Goal: Task Accomplishment & Management: Manage account settings

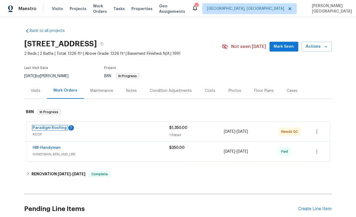
click at [46, 126] on link "Paradigm Roofing" at bounding box center [50, 128] width 34 height 4
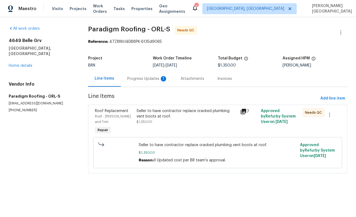
click at [169, 111] on div "Seller to have contractor replace cracked plumbing vent boots at roof." at bounding box center [187, 113] width 100 height 11
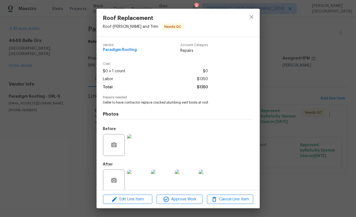
scroll to position [7, 0]
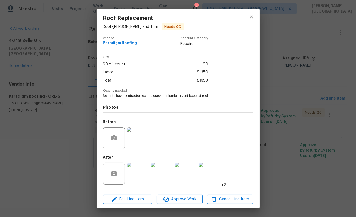
click at [133, 173] on img at bounding box center [138, 174] width 22 height 22
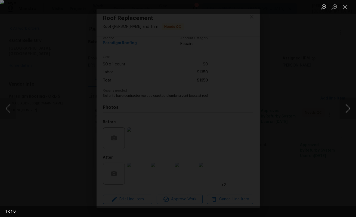
click at [342, 107] on button "Next image" at bounding box center [348, 108] width 16 height 22
click at [342, 108] on button "Next image" at bounding box center [348, 108] width 16 height 22
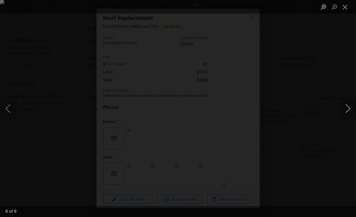
click at [343, 108] on button "Next image" at bounding box center [348, 108] width 16 height 22
click at [317, 62] on div "Lightbox" at bounding box center [178, 108] width 356 height 217
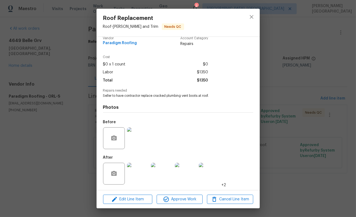
click at [292, 77] on div "Roof Replacement Roof - Eaves and Trim Needs QC Vendor Paradigm Roofing Account…" at bounding box center [178, 108] width 356 height 217
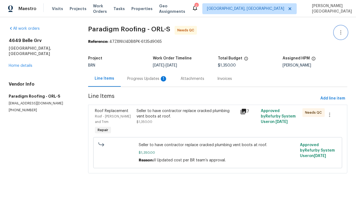
click at [346, 33] on button "button" at bounding box center [341, 32] width 13 height 13
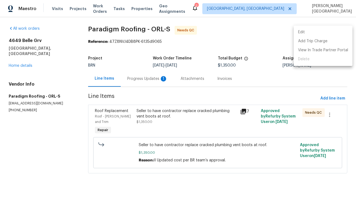
click at [324, 32] on li "Edit" at bounding box center [323, 32] width 59 height 9
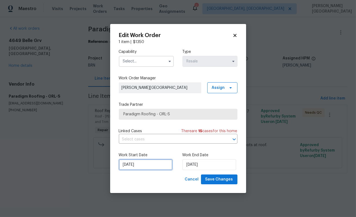
click at [135, 160] on input "9/19/2025" at bounding box center [146, 164] width 54 height 11
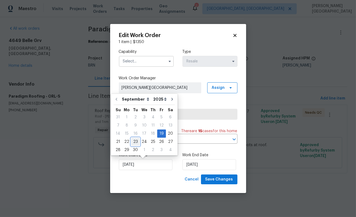
click at [133, 141] on div "23" at bounding box center [135, 142] width 9 height 8
type input "9/23/2025"
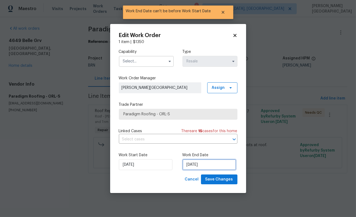
click at [200, 160] on input "9/23/2025" at bounding box center [210, 164] width 54 height 11
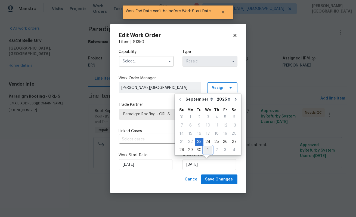
click at [207, 149] on div "1" at bounding box center [208, 150] width 9 height 8
type input "10/1/2025"
select select "9"
click at [139, 140] on input "text" at bounding box center [170, 139] width 103 height 8
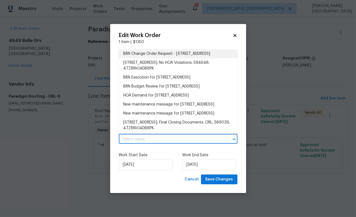
click at [142, 52] on li "BRN Change Order Request - 4649 Belle Grv, Leesburg, FL 34748" at bounding box center [178, 53] width 119 height 9
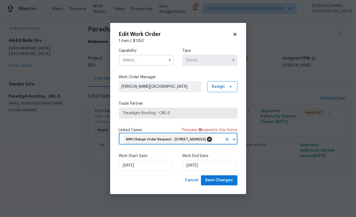
click at [212, 137] on icon at bounding box center [209, 139] width 5 height 5
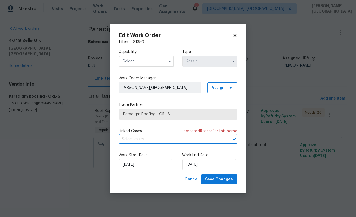
click at [171, 136] on input "text" at bounding box center [170, 139] width 103 height 8
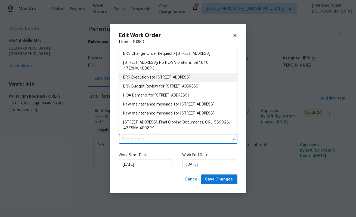
click at [148, 82] on li "BRN Execution for 4649 Belle Grv, Leesburg, FL 34748" at bounding box center [178, 77] width 119 height 9
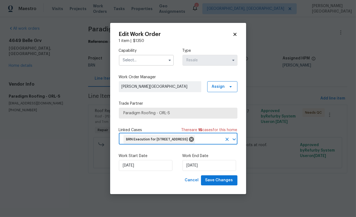
click at [142, 56] on input "text" at bounding box center [146, 60] width 55 height 11
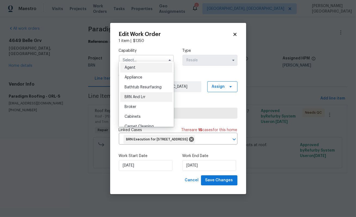
click at [145, 98] on span "BRN And Lrr" at bounding box center [135, 97] width 21 height 4
type input "BRN And Lrr"
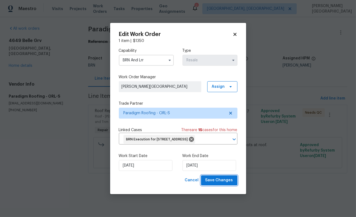
click at [221, 184] on span "Save Changes" at bounding box center [220, 180] width 28 height 7
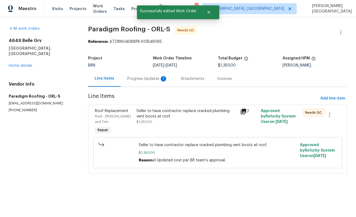
click at [161, 84] on div "Progress Updates 1" at bounding box center [147, 79] width 53 height 16
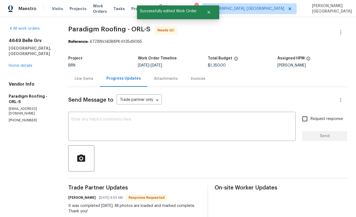
click at [85, 77] on div "Line Items" at bounding box center [84, 78] width 19 height 5
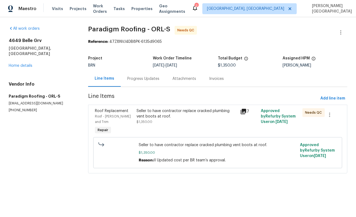
click at [167, 116] on div "Seller to have contractor replace cracked plumbing vent boots at roof." at bounding box center [187, 113] width 100 height 11
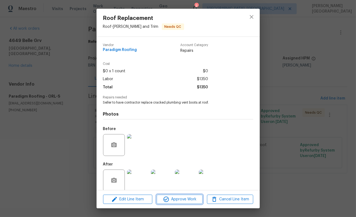
click at [180, 201] on span "Approve Work" at bounding box center [179, 199] width 43 height 7
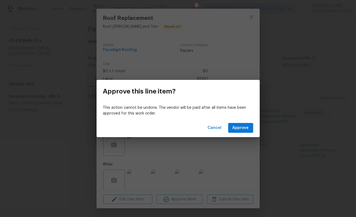
click at [235, 121] on div "Cancel Approve" at bounding box center [178, 127] width 163 height 19
click at [236, 125] on span "Approve" at bounding box center [241, 127] width 16 height 7
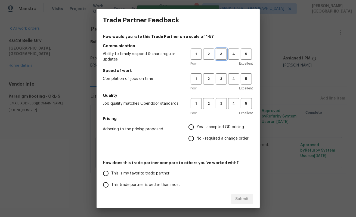
click at [224, 58] on button "3" at bounding box center [221, 53] width 11 height 11
click at [224, 80] on span "3" at bounding box center [222, 79] width 10 height 6
click at [224, 107] on button "3" at bounding box center [221, 103] width 11 height 11
click at [197, 136] on input "No - required a change order" at bounding box center [191, 138] width 11 height 11
radio input "true"
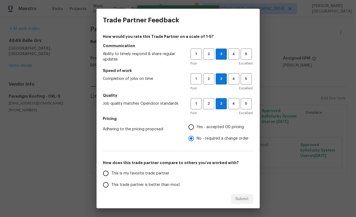
click at [147, 185] on span "This trade partner is better than most" at bounding box center [146, 185] width 69 height 6
click at [112, 185] on input "This trade partner is better than most" at bounding box center [105, 184] width 11 height 11
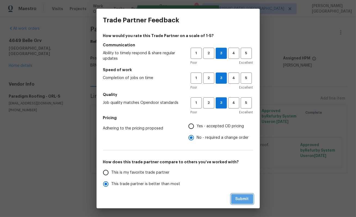
click at [250, 200] on button "Submit" at bounding box center [242, 199] width 22 height 10
radio input "true"
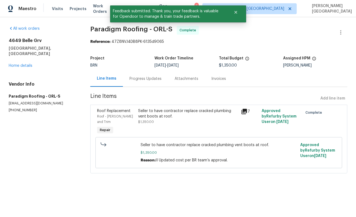
click at [138, 84] on div "Progress Updates" at bounding box center [145, 79] width 45 height 16
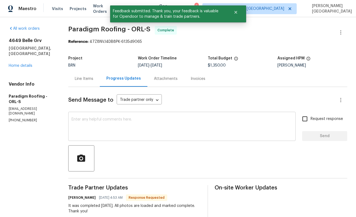
click at [99, 133] on textarea at bounding box center [182, 126] width 221 height 19
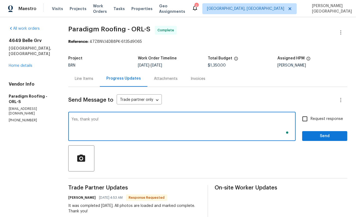
type textarea "Yes, thank you!"
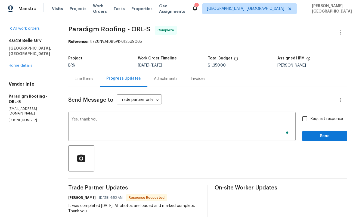
drag, startPoint x: 313, startPoint y: 118, endPoint x: 314, endPoint y: 127, distance: 9.0
click at [313, 118] on span "Request response" at bounding box center [327, 119] width 32 height 6
click at [311, 118] on input "Request response" at bounding box center [305, 118] width 11 height 11
checkbox input "true"
click at [314, 132] on button "Send" at bounding box center [325, 136] width 45 height 10
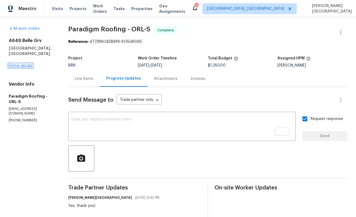
click at [18, 64] on link "Home details" at bounding box center [21, 66] width 24 height 4
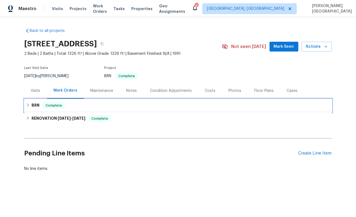
click at [41, 105] on div "BRN Complete" at bounding box center [178, 105] width 304 height 7
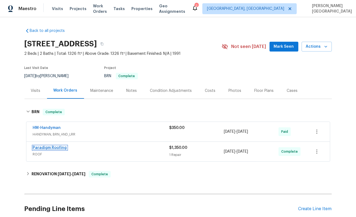
click at [56, 147] on link "Paradigm Roofing" at bounding box center [50, 148] width 34 height 4
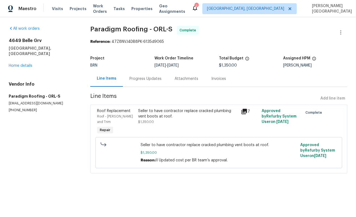
click at [214, 78] on div "Invoices" at bounding box center [219, 78] width 15 height 5
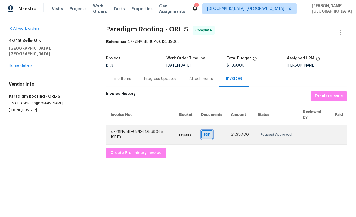
click at [209, 135] on span "PDF" at bounding box center [209, 134] width 8 height 5
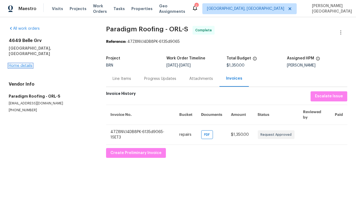
click at [24, 64] on link "Home details" at bounding box center [21, 66] width 24 height 4
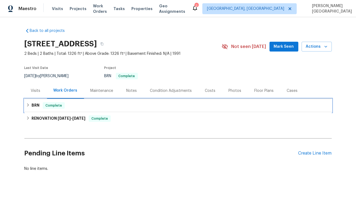
click at [49, 104] on span "Complete" at bounding box center [53, 105] width 21 height 5
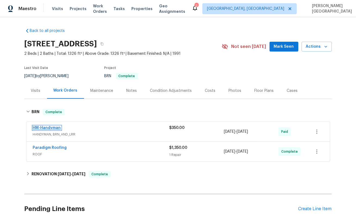
click at [47, 127] on link "HM-Handyman" at bounding box center [47, 128] width 28 height 4
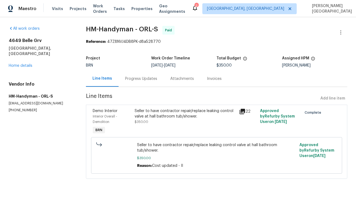
click at [214, 82] on div "Invoices" at bounding box center [215, 79] width 28 height 16
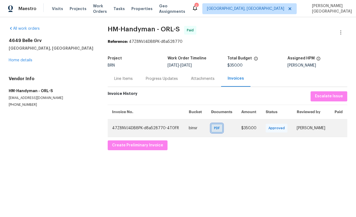
click at [214, 131] on span "PDF" at bounding box center [218, 127] width 8 height 5
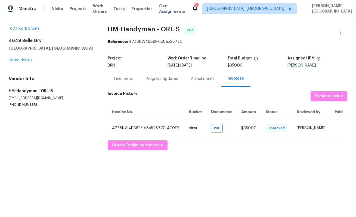
click at [108, 26] on span "HM-Handyman - ORL-S" at bounding box center [144, 29] width 72 height 7
click at [137, 26] on span "HM-Handyman - ORL-S" at bounding box center [144, 29] width 72 height 7
copy span "HM-Handyman"
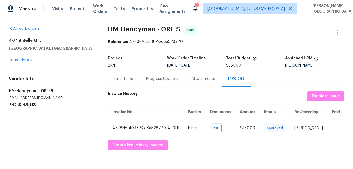
click at [126, 82] on div "Line Items" at bounding box center [124, 79] width 32 height 16
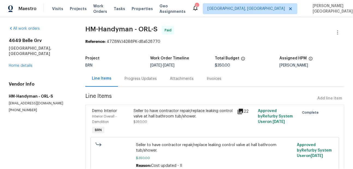
click at [160, 114] on div "Seller to have contractor repair/replace leaking control valve at hall bathroom…" at bounding box center [183, 113] width 100 height 11
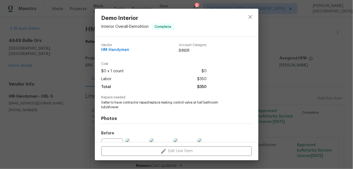
click at [154, 106] on span "Seller to have contractor repair/replace leaking control valve at hall bathroom…" at bounding box center [168, 104] width 135 height 9
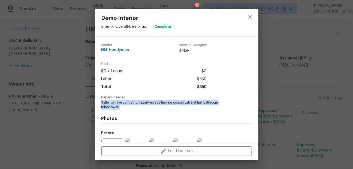
click at [154, 106] on span "Seller to have contractor repair/replace leaking control valve at hall bathroom…" at bounding box center [168, 104] width 135 height 9
copy span "Seller to have contractor repair/replace leaking control valve at hall bathroom…"
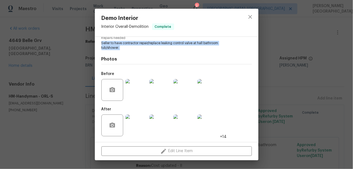
click at [158, 98] on img at bounding box center [160, 90] width 22 height 22
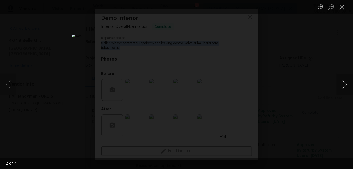
click at [346, 85] on button "Next image" at bounding box center [344, 85] width 16 height 22
click at [9, 90] on button "Previous image" at bounding box center [8, 85] width 16 height 22
click at [282, 62] on div "Lightbox" at bounding box center [176, 84] width 352 height 169
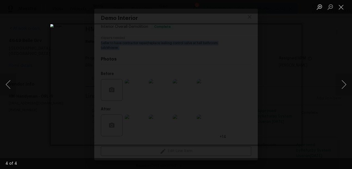
click at [282, 62] on div "Lightbox" at bounding box center [176, 84] width 352 height 169
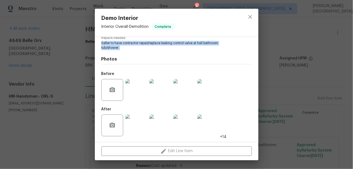
click at [162, 126] on img at bounding box center [160, 125] width 22 height 22
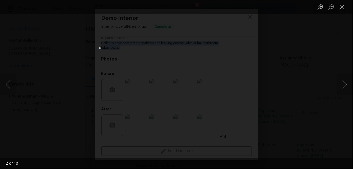
click at [268, 82] on div "Lightbox" at bounding box center [176, 84] width 353 height 169
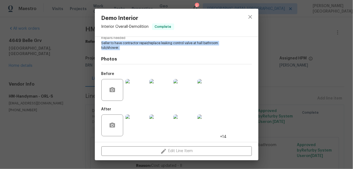
click at [154, 130] on img at bounding box center [160, 125] width 22 height 22
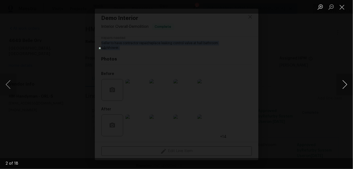
click at [344, 90] on button "Next image" at bounding box center [344, 85] width 16 height 22
click at [344, 86] on button "Next image" at bounding box center [344, 85] width 16 height 22
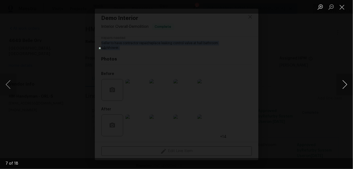
click at [344, 86] on button "Next image" at bounding box center [344, 85] width 16 height 22
click at [343, 83] on button "Next image" at bounding box center [344, 85] width 16 height 22
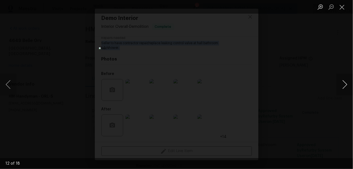
click at [344, 86] on button "Next image" at bounding box center [344, 85] width 16 height 22
click at [343, 86] on button "Next image" at bounding box center [344, 85] width 16 height 22
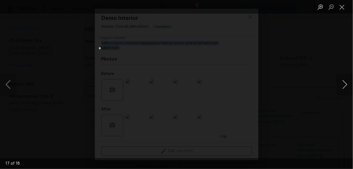
click at [343, 86] on button "Next image" at bounding box center [344, 85] width 16 height 22
click at [8, 84] on button "Previous image" at bounding box center [8, 85] width 16 height 22
click at [250, 79] on div "Lightbox" at bounding box center [176, 84] width 353 height 169
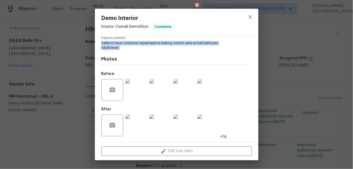
click at [205, 124] on img at bounding box center [208, 125] width 22 height 22
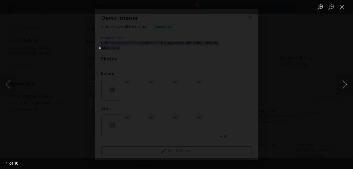
click at [343, 84] on button "Next image" at bounding box center [344, 85] width 16 height 22
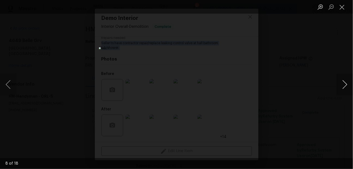
click at [343, 84] on button "Next image" at bounding box center [344, 85] width 16 height 22
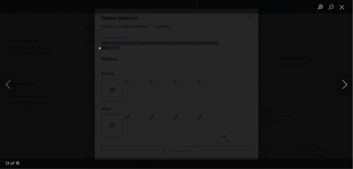
click at [343, 84] on button "Next image" at bounding box center [344, 85] width 16 height 22
click at [58, 50] on div "Lightbox" at bounding box center [176, 84] width 353 height 169
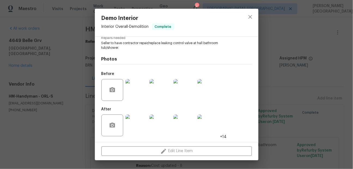
click at [23, 63] on div "Demo Interior Interior Overall - Demolition Complete Vendor HM-Handyman Account…" at bounding box center [176, 84] width 353 height 169
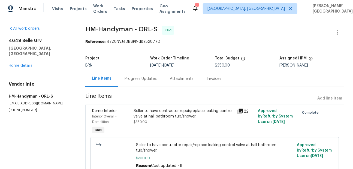
click at [24, 62] on div "4649 Belle Grv Leesburg, FL 34748 Home details" at bounding box center [40, 53] width 63 height 31
click at [24, 64] on link "Home details" at bounding box center [21, 66] width 24 height 4
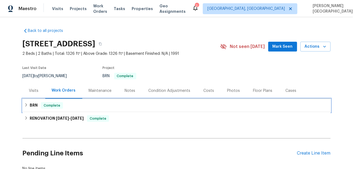
click at [33, 104] on h6 "BRN" at bounding box center [34, 105] width 8 height 7
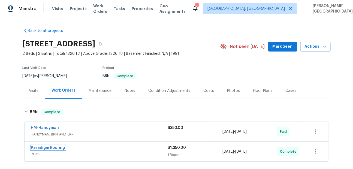
click at [52, 147] on link "Paradigm Roofing" at bounding box center [48, 148] width 34 height 4
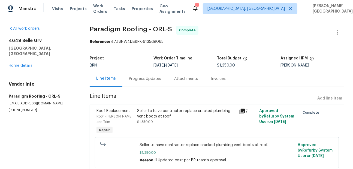
click at [104, 26] on span "Paradigm Roofing - ORL-S" at bounding box center [131, 29] width 82 height 7
click at [139, 28] on span "Paradigm Roofing - ORL-S" at bounding box center [131, 29] width 82 height 7
copy span "Paradigm Roofing"
click at [160, 126] on div "Seller to have contractor replace cracked plumbing vent boots at roof. $1,350.00" at bounding box center [187, 121] width 102 height 31
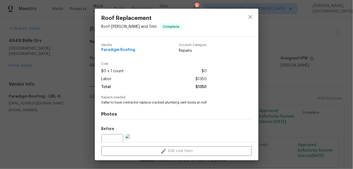
click at [154, 105] on div "Photos Before After +2" at bounding box center [176, 150] width 150 height 90
click at [157, 101] on span "Seller to have contractor replace cracked plumbing vent boots at roof." at bounding box center [168, 102] width 135 height 5
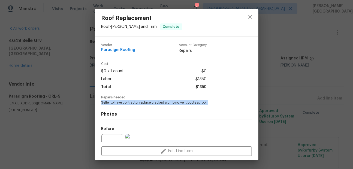
copy span "Seller to have contractor replace cracked plumbing vent boots at roof."
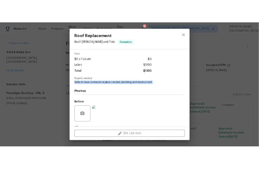
scroll to position [55, 0]
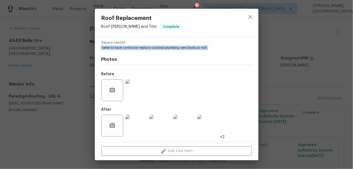
click at [139, 97] on img at bounding box center [136, 90] width 22 height 22
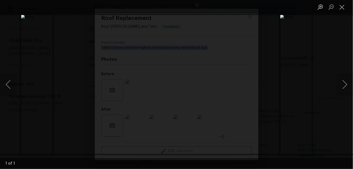
click at [322, 48] on div "Lightbox" at bounding box center [176, 84] width 353 height 169
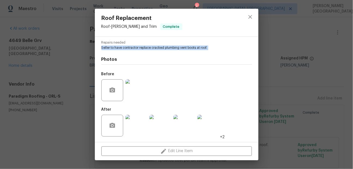
click at [166, 123] on img at bounding box center [160, 126] width 22 height 22
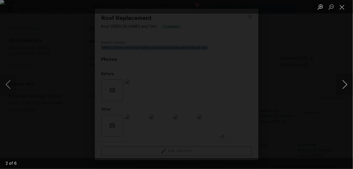
click at [340, 80] on button "Next image" at bounding box center [344, 85] width 16 height 22
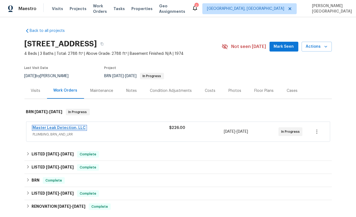
click at [54, 126] on link "Master Leak Detection, LLC" at bounding box center [59, 128] width 53 height 4
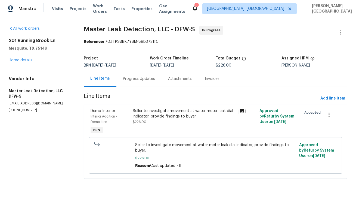
click at [141, 81] on div "Progress Updates" at bounding box center [139, 78] width 32 height 5
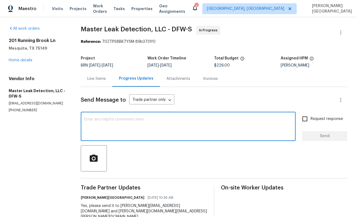
click at [122, 128] on textarea at bounding box center [188, 126] width 209 height 19
paste textarea "There is a leak in the primary bath. See video attached. We need to get this ad…"
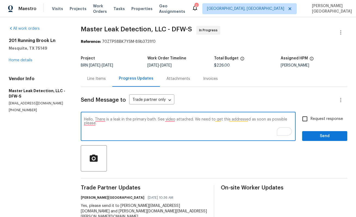
type textarea "Hello, There is a leak in the primary bath. See video attached. We need to get …"
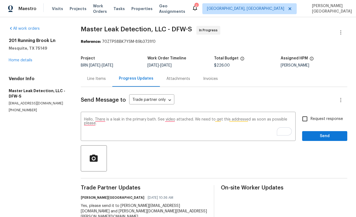
click at [314, 121] on span "Request response" at bounding box center [327, 119] width 32 height 6
click at [311, 121] on input "Request response" at bounding box center [305, 118] width 11 height 11
checkbox input "true"
click at [318, 136] on span "Send" at bounding box center [325, 136] width 36 height 7
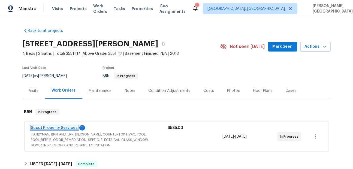
click at [65, 127] on link "Scout Property Services" at bounding box center [54, 128] width 47 height 4
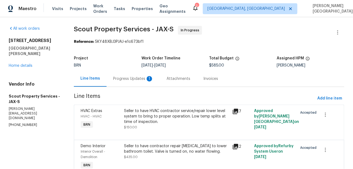
click at [135, 77] on div "Progress Updates 1" at bounding box center [133, 78] width 40 height 5
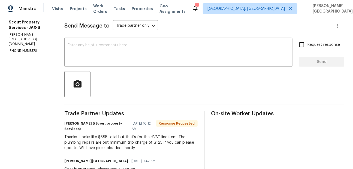
scroll to position [68, 0]
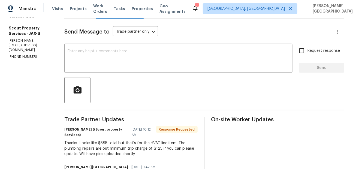
click at [154, 149] on div "Thanks- Looks like $585 total but that's for the HVAC line item. The plumbing r…" at bounding box center [130, 148] width 133 height 16
copy div "125"
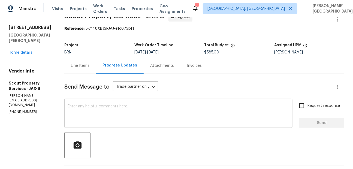
scroll to position [3, 0]
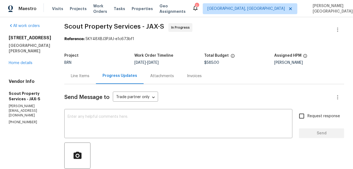
click at [80, 77] on div "Line Items" at bounding box center [80, 75] width 19 height 5
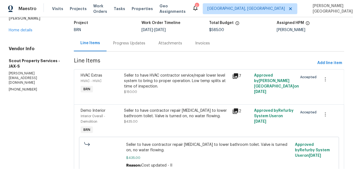
scroll to position [60, 0]
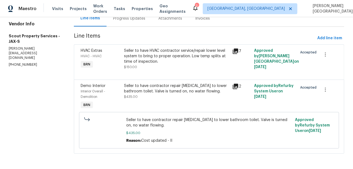
click at [182, 59] on div "Seller to have HVAC contractor service/repair lower level system to bring to pr…" at bounding box center [176, 56] width 105 height 16
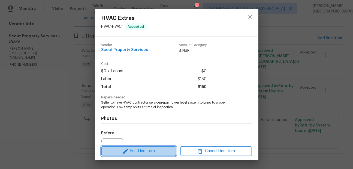
click at [141, 153] on span "Edit Line Item" at bounding box center [138, 151] width 71 height 7
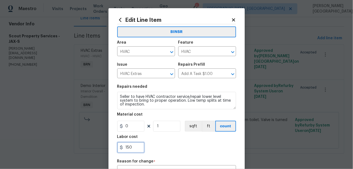
click at [132, 148] on input "150" at bounding box center [130, 147] width 27 height 11
click at [131, 147] on input "150" at bounding box center [130, 147] width 27 height 11
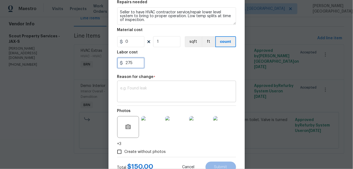
type input "275"
click at [136, 90] on textarea at bounding box center [176, 91] width 112 height 11
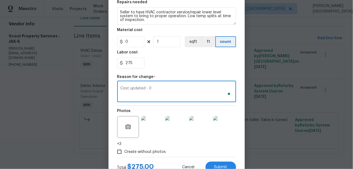
scroll to position [105, 0]
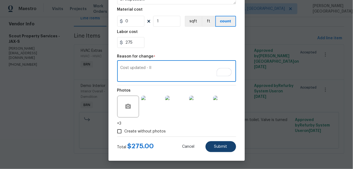
type textarea "Cost updated - II"
click at [221, 145] on span "Submit" at bounding box center [220, 147] width 13 height 4
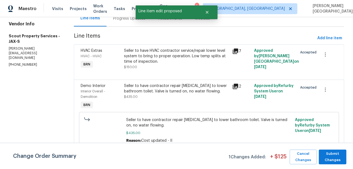
scroll to position [0, 0]
click at [337, 154] on span "Submit Changes" at bounding box center [332, 157] width 22 height 13
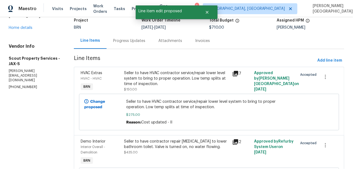
click at [129, 41] on div "Progress Updates" at bounding box center [129, 40] width 32 height 5
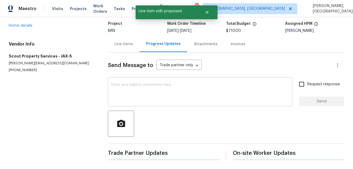
scroll to position [38, 0]
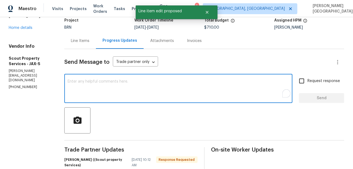
click at [119, 87] on textarea "To enrich screen reader interactions, please activate Accessibility in Grammarl…" at bounding box center [178, 89] width 221 height 19
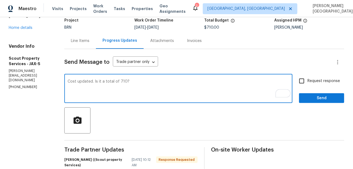
click at [116, 81] on textarea "Cost updated. Is it a total of 710?" at bounding box center [178, 89] width 221 height 19
type textarea "Cost updated. Is it a total of $710?"
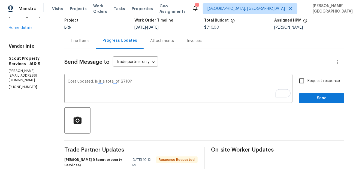
click at [310, 84] on label "Request response" at bounding box center [318, 80] width 44 height 11
click at [307, 84] on input "Request response" at bounding box center [301, 80] width 11 height 11
checkbox input "true"
click at [313, 94] on button "Send" at bounding box center [321, 98] width 45 height 10
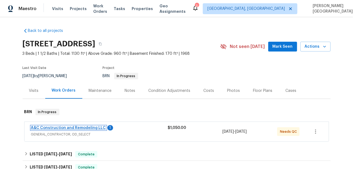
click at [96, 128] on link "A&C Construction and Remodeling LLC" at bounding box center [68, 128] width 75 height 4
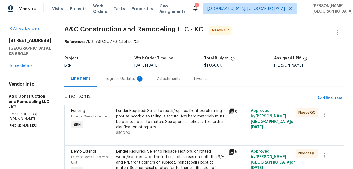
click at [142, 78] on div "1" at bounding box center [139, 78] width 5 height 5
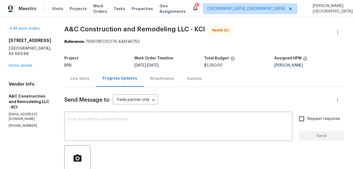
click at [89, 78] on div "Line Items" at bounding box center [80, 78] width 19 height 5
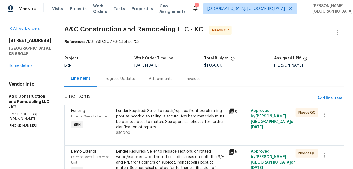
click at [119, 77] on div "Progress Updates" at bounding box center [119, 78] width 32 height 5
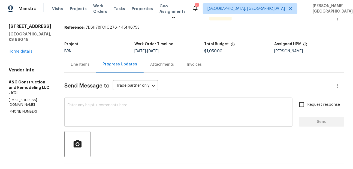
scroll to position [16, 0]
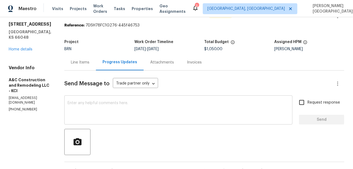
click at [114, 110] on textarea at bounding box center [178, 110] width 221 height 19
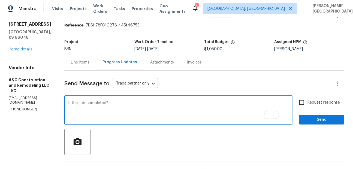
type textarea "Is this job completed?"
click at [301, 103] on input "Request response" at bounding box center [301, 102] width 11 height 11
checkbox input "true"
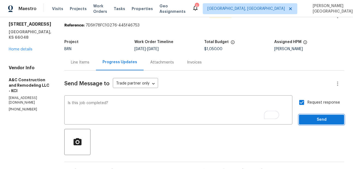
click at [308, 122] on span "Send" at bounding box center [321, 119] width 36 height 7
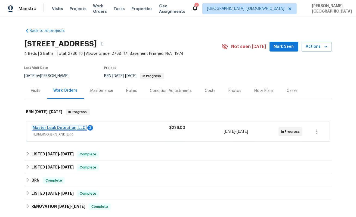
click at [51, 127] on link "Master Leak Detection, LLC" at bounding box center [59, 128] width 53 height 4
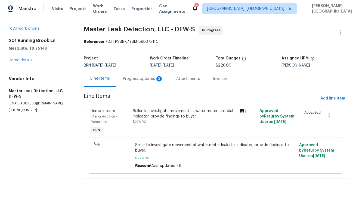
click at [141, 79] on div "Progress Updates 3" at bounding box center [143, 78] width 40 height 5
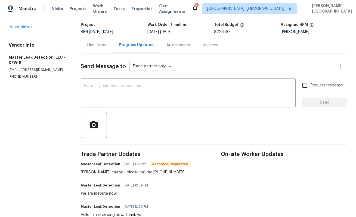
scroll to position [88, 0]
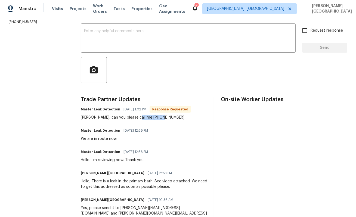
drag, startPoint x: 136, startPoint y: 117, endPoint x: 163, endPoint y: 117, distance: 27.5
click at [163, 117] on div "Isabel, can you please call me 972-916-1261" at bounding box center [136, 117] width 110 height 5
copy div "972-916-1261"
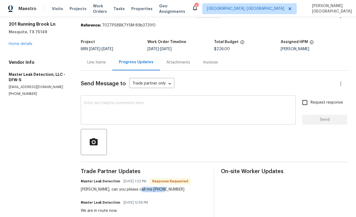
scroll to position [0, 0]
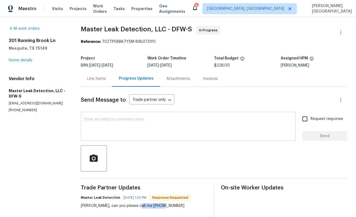
click at [109, 135] on textarea at bounding box center [188, 126] width 209 height 19
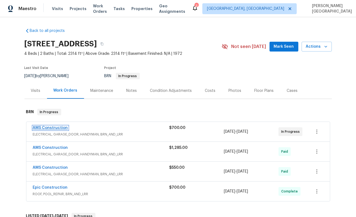
click at [57, 127] on link "AMS Construction" at bounding box center [50, 128] width 35 height 4
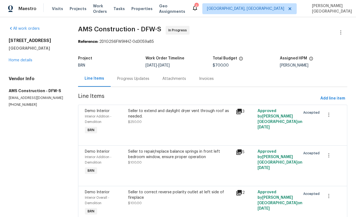
click at [145, 81] on div "Progress Updates" at bounding box center [133, 78] width 32 height 5
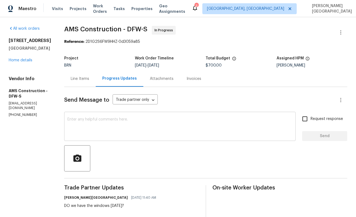
click at [124, 132] on textarea at bounding box center [180, 126] width 225 height 19
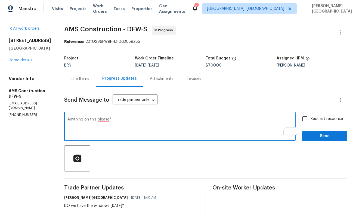
type textarea "Anything on this please?"
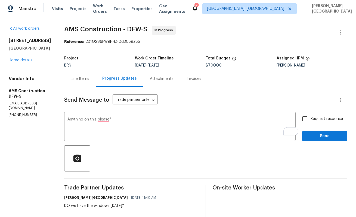
click at [322, 121] on span "Request response" at bounding box center [327, 119] width 32 height 6
click at [311, 121] on input "Request response" at bounding box center [305, 118] width 11 height 11
checkbox input "true"
click at [320, 135] on span "Send" at bounding box center [325, 136] width 36 height 7
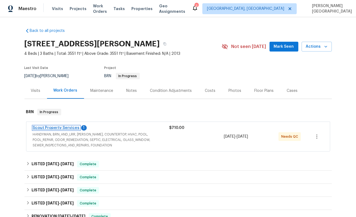
click at [63, 129] on link "Scout Property Services" at bounding box center [56, 128] width 47 height 4
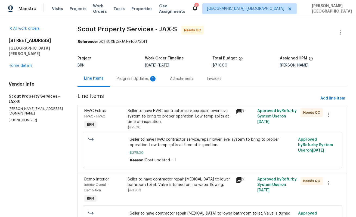
click at [131, 83] on div "Progress Updates 1" at bounding box center [136, 79] width 53 height 16
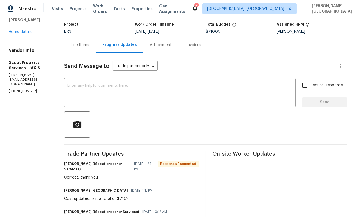
scroll to position [35, 0]
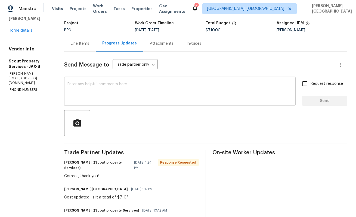
click at [91, 86] on textarea at bounding box center [180, 91] width 225 height 19
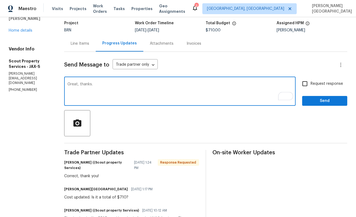
type textarea "Great, thanks."
click at [301, 89] on div "Great, thanks. x ​ Request response Send" at bounding box center [205, 92] width 283 height 28
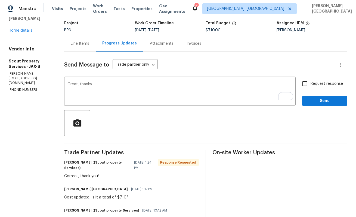
click at [311, 88] on input "Request response" at bounding box center [305, 83] width 11 height 11
checkbox input "true"
click at [313, 98] on span "Send" at bounding box center [325, 100] width 36 height 7
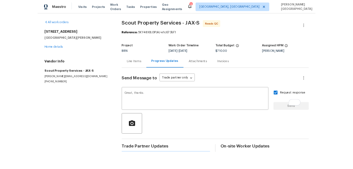
scroll to position [0, 0]
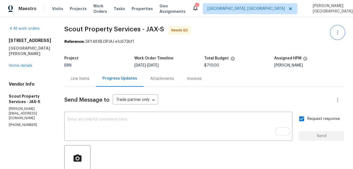
click at [336, 30] on icon "button" at bounding box center [337, 32] width 7 height 7
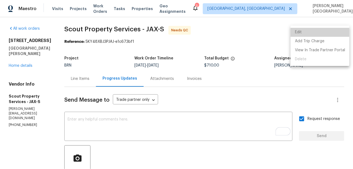
click at [327, 29] on li "Edit" at bounding box center [319, 32] width 59 height 9
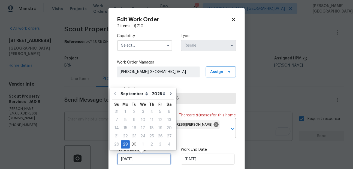
click at [138, 161] on input "9/29/2025" at bounding box center [144, 159] width 54 height 11
click at [132, 142] on div "30" at bounding box center [134, 145] width 9 height 8
type input "9/30/2025"
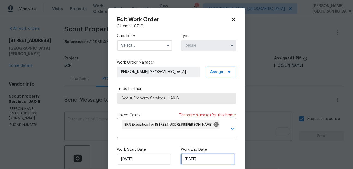
click at [194, 161] on input "10/2/2025" at bounding box center [208, 159] width 54 height 11
select select "9"
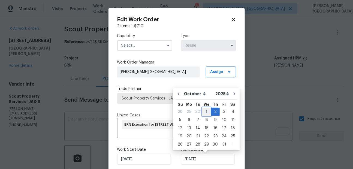
click at [205, 110] on div "1" at bounding box center [206, 112] width 9 height 8
type input "10/1/2025"
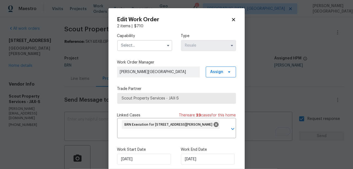
click at [135, 46] on input "text" at bounding box center [144, 45] width 55 height 11
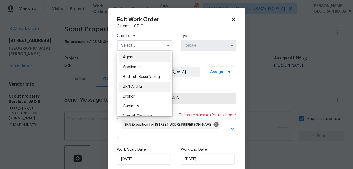
click at [140, 86] on span "BRN And Lrr" at bounding box center [133, 87] width 21 height 4
type input "BRN And Lrr"
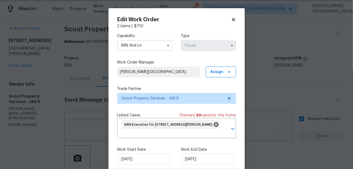
scroll to position [27, 0]
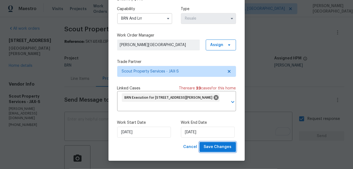
click at [223, 148] on span "Save Changes" at bounding box center [218, 147] width 28 height 7
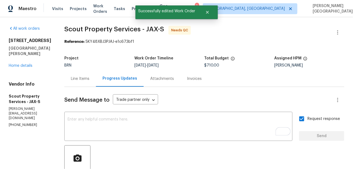
scroll to position [0, 0]
click at [75, 81] on div "Line Items" at bounding box center [80, 78] width 19 height 5
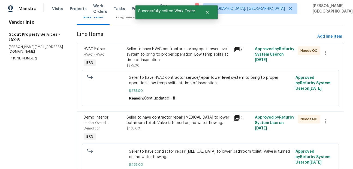
scroll to position [23, 0]
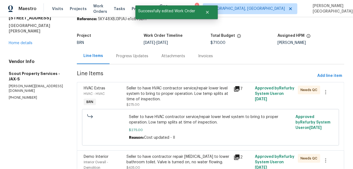
click at [143, 100] on div "Seller to have HVAC contractor service/repair lower level system to bring to pr…" at bounding box center [178, 94] width 104 height 16
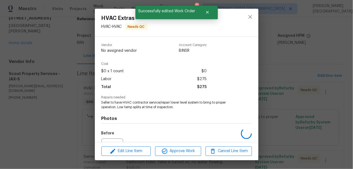
scroll to position [59, 0]
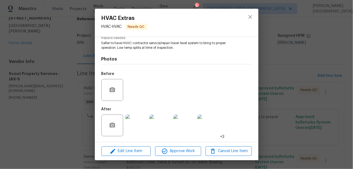
click at [142, 128] on img at bounding box center [136, 125] width 22 height 22
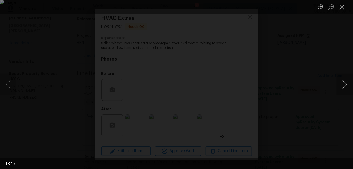
click at [344, 84] on button "Next image" at bounding box center [344, 85] width 16 height 22
click at [345, 84] on button "Next image" at bounding box center [344, 85] width 16 height 22
click at [342, 82] on button "Next image" at bounding box center [344, 85] width 16 height 22
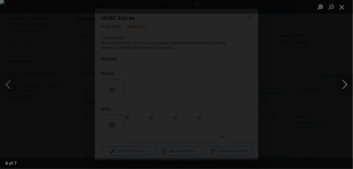
click at [342, 82] on button "Next image" at bounding box center [344, 85] width 16 height 22
click at [336, 77] on button "Next image" at bounding box center [344, 85] width 16 height 22
click at [342, 81] on button "Next image" at bounding box center [344, 85] width 16 height 22
click at [333, 58] on div "Lightbox" at bounding box center [176, 84] width 353 height 169
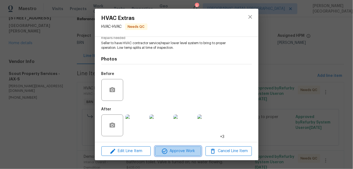
click at [177, 148] on span "Approve Work" at bounding box center [178, 151] width 43 height 7
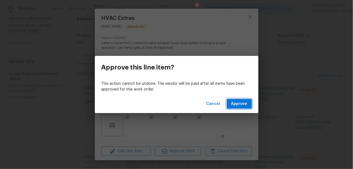
click at [243, 102] on span "Approve" at bounding box center [239, 103] width 16 height 7
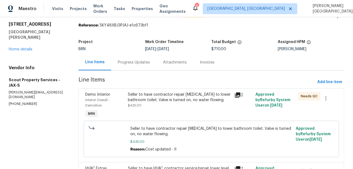
scroll to position [28, 0]
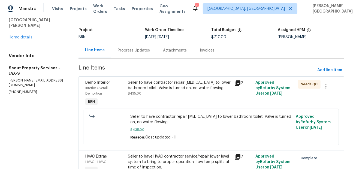
click at [160, 90] on div "Seller to have contractor repair lack of water to lower bathroom toilet. Valve …" at bounding box center [179, 85] width 103 height 11
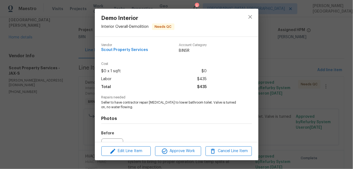
scroll to position [59, 0]
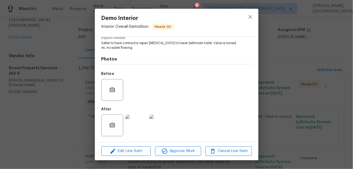
click at [137, 127] on img at bounding box center [136, 125] width 22 height 22
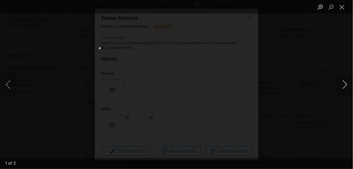
click at [345, 87] on button "Next image" at bounding box center [344, 85] width 16 height 22
click at [311, 66] on div "Lightbox" at bounding box center [176, 84] width 353 height 169
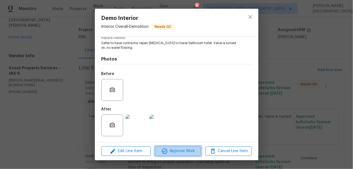
click at [169, 150] on span "Approve Work" at bounding box center [178, 151] width 43 height 7
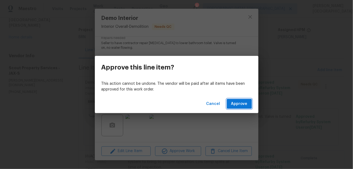
click at [236, 106] on span "Approve" at bounding box center [239, 103] width 16 height 7
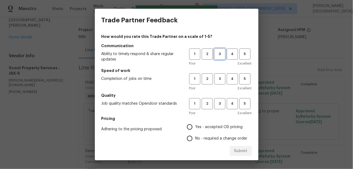
drag, startPoint x: 220, startPoint y: 50, endPoint x: 220, endPoint y: 54, distance: 4.6
click at [220, 50] on button "3" at bounding box center [219, 53] width 11 height 11
click at [219, 81] on span "3" at bounding box center [220, 79] width 10 height 6
click at [218, 107] on button "3" at bounding box center [219, 103] width 11 height 11
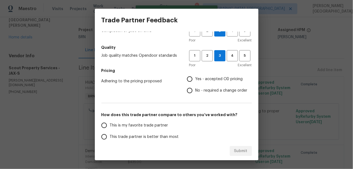
click at [191, 93] on input "No - required a change order" at bounding box center [189, 90] width 11 height 11
radio input "true"
click at [148, 138] on span "This trade partner is better than most" at bounding box center [144, 137] width 69 height 6
click at [110, 138] on input "This trade partner is better than most" at bounding box center [103, 136] width 11 height 11
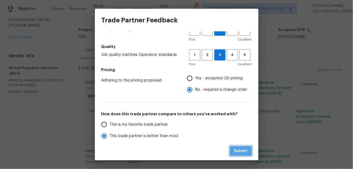
click at [251, 149] on button "Submit" at bounding box center [241, 151] width 22 height 10
radio input "true"
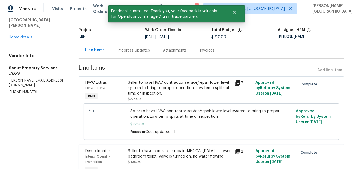
click at [208, 50] on div "Invoices" at bounding box center [207, 50] width 15 height 5
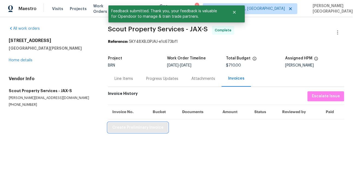
click at [129, 129] on span "Create Preliminary Invoice" at bounding box center [137, 127] width 51 height 7
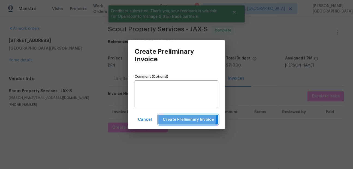
click at [167, 115] on button "Create Preliminary Invoice" at bounding box center [188, 120] width 60 height 10
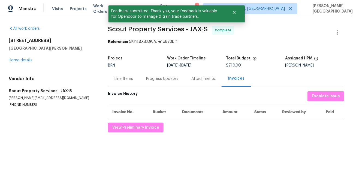
click at [112, 30] on span "Scout Property Services - JAX-S" at bounding box center [158, 29] width 100 height 7
click at [175, 31] on span "Scout Property Services - JAX-S" at bounding box center [158, 29] width 100 height 7
copy span "Scout Property Services"
click at [113, 83] on div "Line Items" at bounding box center [124, 79] width 32 height 16
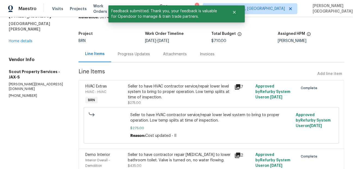
scroll to position [27, 0]
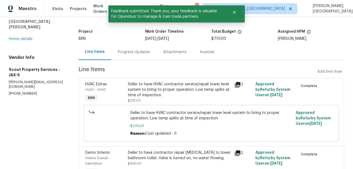
click at [151, 91] on div "Seller to have HVAC contractor service/repair lower level system to bring to pr…" at bounding box center [179, 89] width 103 height 16
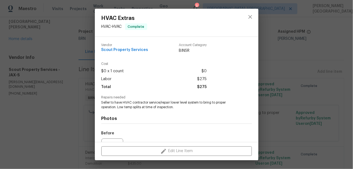
click at [127, 109] on span "Seller to have HVAC contractor service/repair lower level system to bring to pr…" at bounding box center [168, 104] width 135 height 9
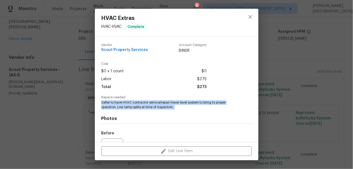
click at [127, 109] on span "Seller to have HVAC contractor service/repair lower level system to bring to pr…" at bounding box center [168, 104] width 135 height 9
copy span "Seller to have HVAC contractor service/repair lower level system to bring to pr…"
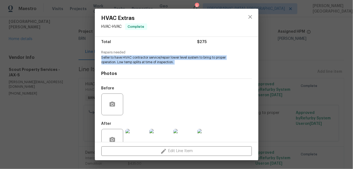
scroll to position [59, 0]
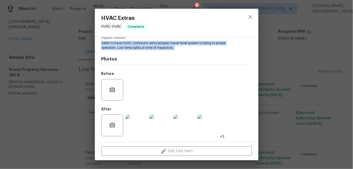
click at [154, 129] on img at bounding box center [160, 125] width 22 height 22
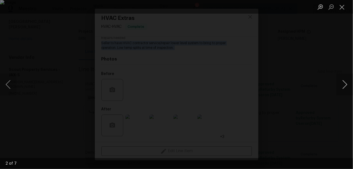
click at [344, 84] on button "Next image" at bounding box center [344, 85] width 16 height 22
click at [307, 37] on div "Lightbox" at bounding box center [176, 84] width 353 height 169
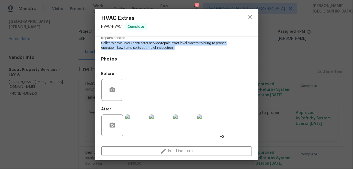
click at [209, 124] on img at bounding box center [208, 125] width 22 height 22
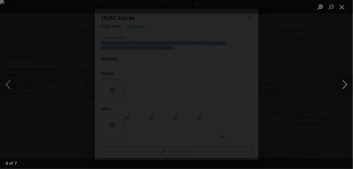
click at [344, 87] on button "Next image" at bounding box center [344, 85] width 16 height 22
click at [343, 86] on button "Next image" at bounding box center [344, 85] width 16 height 22
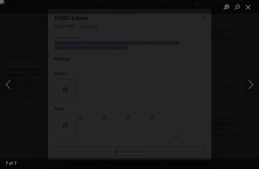
click at [22, 71] on div "Lightbox" at bounding box center [129, 84] width 259 height 169
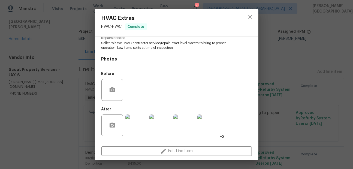
click at [291, 53] on div "HVAC Extras HVAC - HVAC Complete Vendor Scout Property Services Account Categor…" at bounding box center [176, 84] width 353 height 169
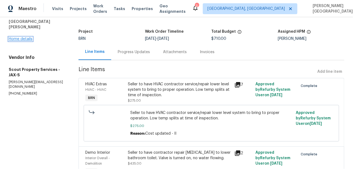
click at [26, 37] on link "Home details" at bounding box center [21, 39] width 24 height 4
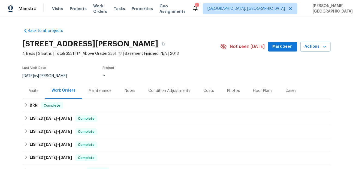
scroll to position [53, 0]
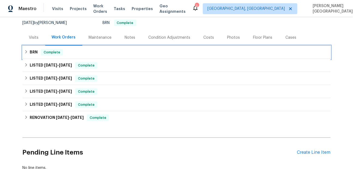
click at [28, 57] on div "BRN Complete" at bounding box center [177, 52] width 308 height 13
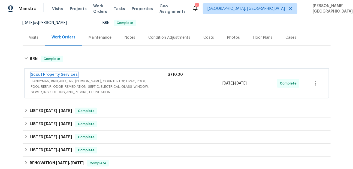
click at [59, 73] on link "Scout Property Services" at bounding box center [54, 75] width 47 height 4
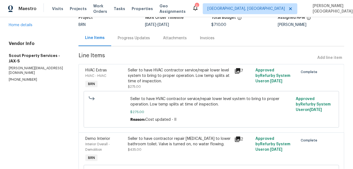
scroll to position [58, 0]
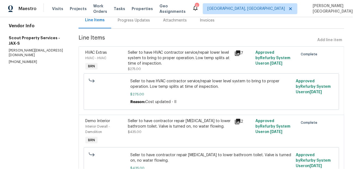
click at [156, 126] on div "Seller to have contractor repair lack of water to lower bathroom toilet. Valve …" at bounding box center [179, 123] width 103 height 11
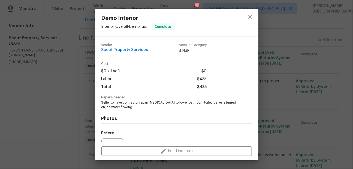
click at [126, 106] on span "Seller to have contractor repair lack of water to lower bathroom toilet. Valve …" at bounding box center [168, 104] width 135 height 9
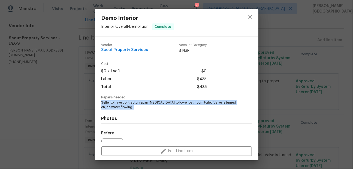
click at [126, 106] on span "Seller to have contractor repair lack of water to lower bathroom toilet. Valve …" at bounding box center [168, 104] width 135 height 9
copy span "Seller to have contractor repair lack of water to lower bathroom toilet. Valve …"
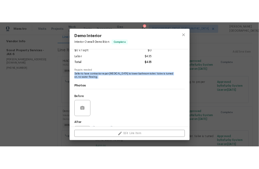
scroll to position [59, 0]
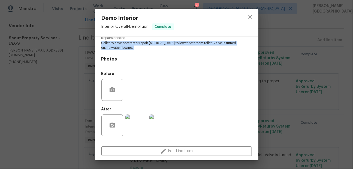
click at [141, 128] on img at bounding box center [136, 125] width 22 height 22
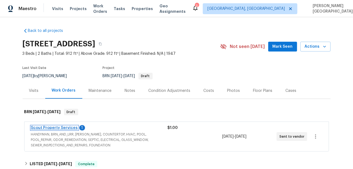
click at [54, 127] on link "Scout Property Services" at bounding box center [54, 128] width 47 height 4
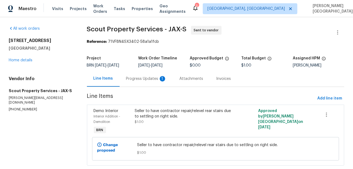
click at [141, 83] on div "Progress Updates 1" at bounding box center [146, 79] width 53 height 16
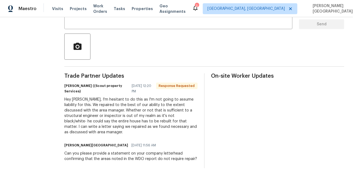
scroll to position [114, 0]
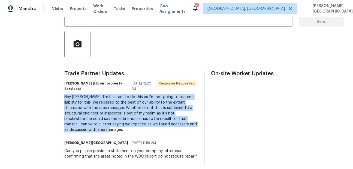
drag, startPoint x: 50, startPoint y: 94, endPoint x: 138, endPoint y: 125, distance: 93.4
click at [138, 125] on div "All work orders 5752 Oprey St Jacksonville, FL 32208 Home details Vendor Info S…" at bounding box center [176, 38] width 353 height 271
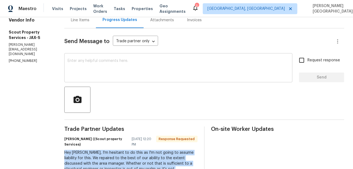
click at [84, 64] on textarea at bounding box center [178, 68] width 221 height 19
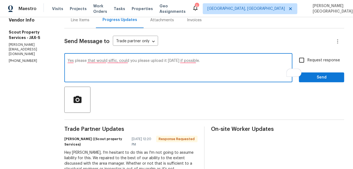
paste textarea ", that will work. Could you please upload it today if possible?"
type textarea "Yes, that will work. Could you please upload it today if possible?"
click at [303, 61] on input "Request response" at bounding box center [301, 59] width 11 height 11
checkbox input "true"
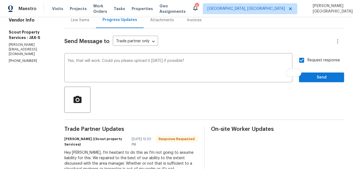
click at [306, 71] on div "Request response Send" at bounding box center [321, 68] width 45 height 28
click at [306, 77] on span "Send" at bounding box center [321, 77] width 36 height 7
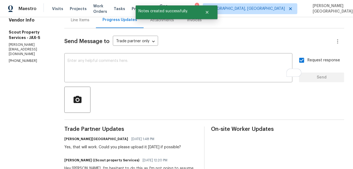
scroll to position [130, 0]
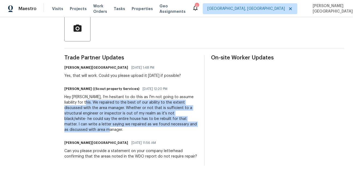
drag, startPoint x: 57, startPoint y: 102, endPoint x: 141, endPoint y: 124, distance: 87.1
click at [141, 124] on div "Hey Isabel, I'm hesitant to do this as I'm not going to assume liability for th…" at bounding box center [130, 113] width 133 height 38
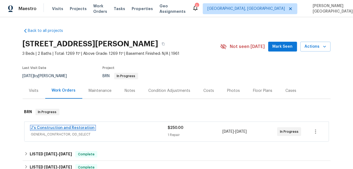
click at [73, 127] on link "J's Construction and Restoration" at bounding box center [63, 128] width 64 height 4
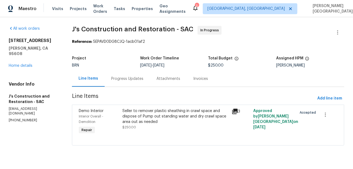
click at [131, 77] on div "Progress Updates" at bounding box center [127, 78] width 32 height 5
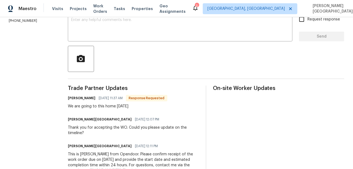
scroll to position [95, 0]
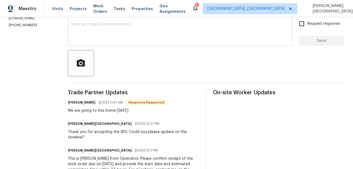
click at [97, 38] on textarea at bounding box center [180, 31] width 218 height 19
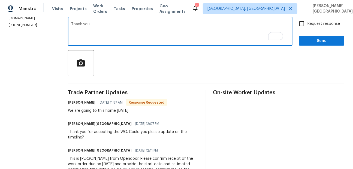
type textarea "Thank you!"
click at [319, 18] on div "Send Message to Trade partner only Trade partner only ​ Thank you! x ​ Request …" at bounding box center [206, 88] width 276 height 192
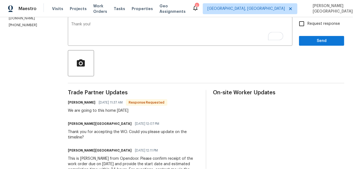
click at [319, 24] on span "Request response" at bounding box center [323, 24] width 32 height 6
click at [307, 24] on input "Request response" at bounding box center [301, 23] width 11 height 11
checkbox input "true"
click at [316, 40] on span "Send" at bounding box center [321, 41] width 36 height 7
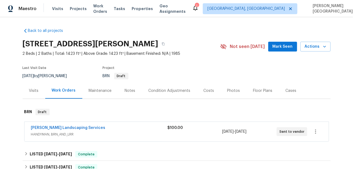
click at [54, 130] on span "[PERSON_NAME] Landscaping Services" at bounding box center [68, 127] width 74 height 5
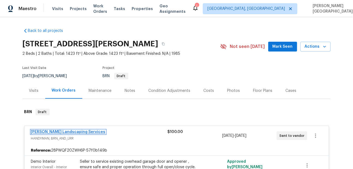
click at [65, 132] on link "[PERSON_NAME] Landscaping Services" at bounding box center [68, 132] width 74 height 4
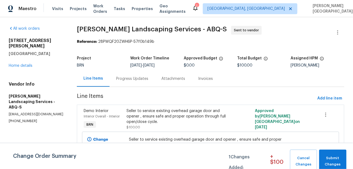
click at [128, 80] on div "Progress Updates" at bounding box center [132, 78] width 32 height 5
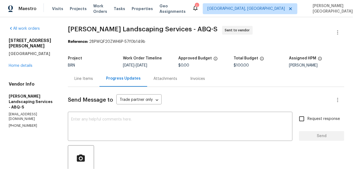
click at [90, 80] on div "Line Items" at bounding box center [83, 78] width 19 height 5
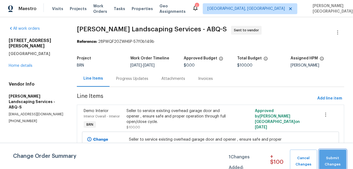
click at [326, 158] on span "Submit Changes" at bounding box center [333, 161] width 22 height 13
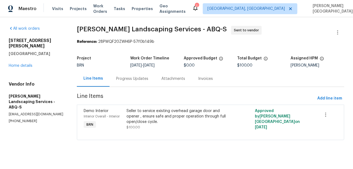
click at [131, 82] on div "Progress Updates" at bounding box center [131, 79] width 45 height 16
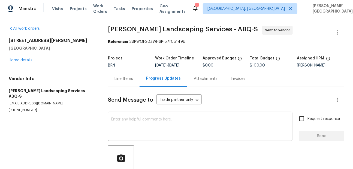
click at [135, 127] on textarea at bounding box center [200, 126] width 178 height 19
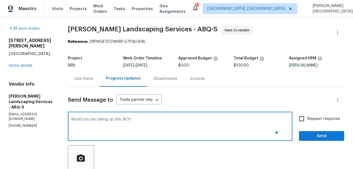
type textarea "Would you be taking up this WO?"
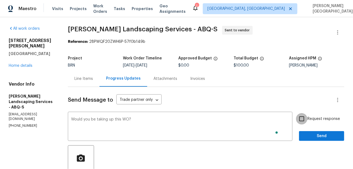
click at [307, 118] on input "Request response" at bounding box center [301, 118] width 11 height 11
checkbox input "true"
click at [308, 134] on span "Send" at bounding box center [321, 136] width 36 height 7
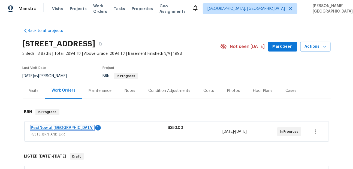
click at [64, 128] on link "PestNow of [GEOGRAPHIC_DATA]" at bounding box center [62, 128] width 63 height 4
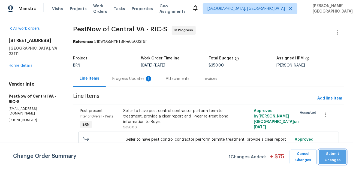
click at [334, 159] on span "Submit Changes" at bounding box center [332, 157] width 22 height 13
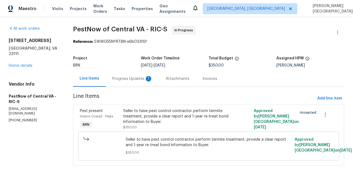
click at [137, 81] on div "Progress Updates 1" at bounding box center [132, 78] width 40 height 5
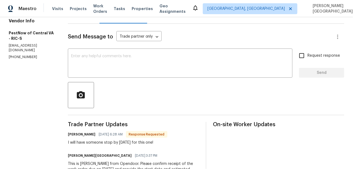
scroll to position [54, 0]
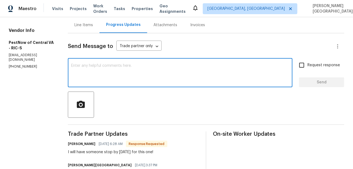
click at [97, 83] on textarea at bounding box center [180, 73] width 218 height 19
type textarea "Okay, thank you!"
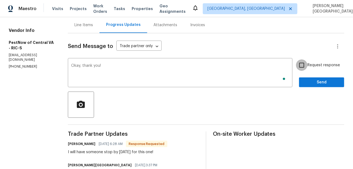
click at [305, 66] on input "Request response" at bounding box center [301, 64] width 11 height 11
checkbox input "true"
click at [309, 82] on span "Send" at bounding box center [321, 82] width 36 height 7
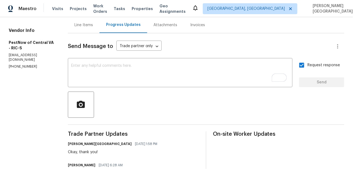
click at [78, 27] on div "Line Items" at bounding box center [83, 24] width 19 height 5
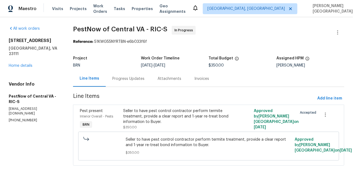
click at [84, 31] on span "PestNow of Central VA - RIC-S" at bounding box center [120, 29] width 94 height 7
click at [126, 31] on span "PestNow of Central VA - RIC-S" at bounding box center [120, 29] width 94 height 7
copy span "PestNow of Central"
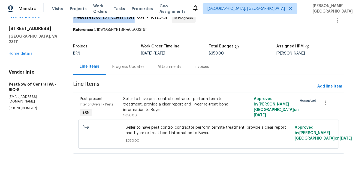
copy span "PestNow of Central"
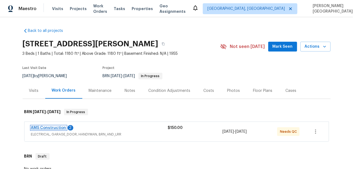
click at [57, 127] on link "AMS Construction" at bounding box center [48, 128] width 35 height 4
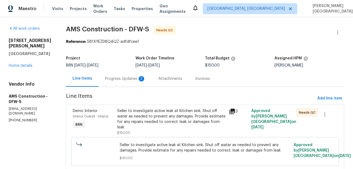
click at [142, 81] on div "2" at bounding box center [141, 78] width 5 height 5
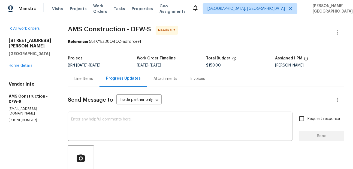
click at [89, 73] on div "Line Items" at bounding box center [84, 79] width 32 height 16
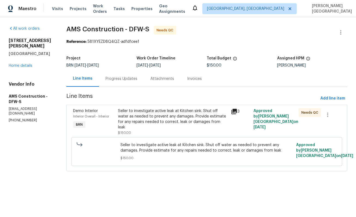
click at [107, 84] on div "Progress Updates" at bounding box center [121, 79] width 45 height 16
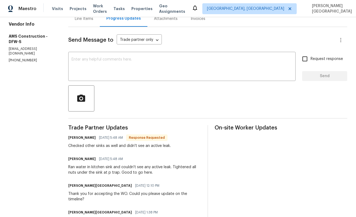
scroll to position [32, 0]
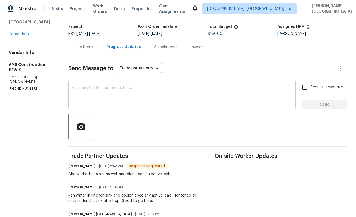
click at [95, 96] on textarea at bounding box center [182, 95] width 221 height 19
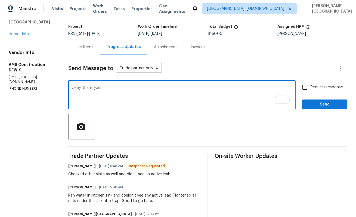
type textarea "Okay, thank you!"
click at [303, 91] on input "Request response" at bounding box center [305, 86] width 11 height 11
checkbox input "true"
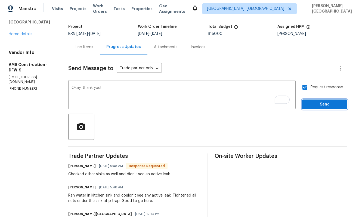
click at [311, 106] on span "Send" at bounding box center [325, 104] width 36 height 7
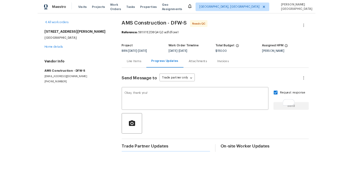
scroll to position [0, 0]
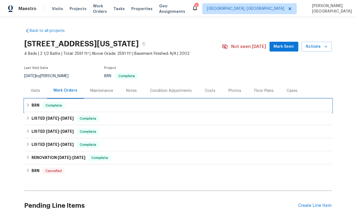
click at [36, 104] on h6 "BRN" at bounding box center [36, 105] width 8 height 7
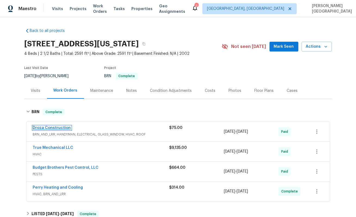
click at [52, 127] on link "Droza Construction" at bounding box center [52, 128] width 38 height 4
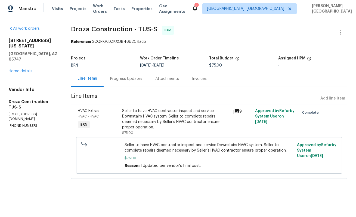
click at [137, 80] on div "Progress Updates" at bounding box center [126, 78] width 32 height 5
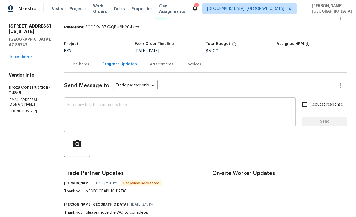
scroll to position [23, 0]
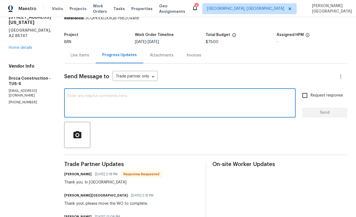
click at [109, 96] on textarea at bounding box center [180, 103] width 225 height 19
type textarea "T"
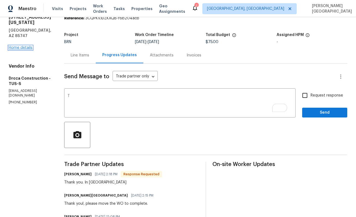
click at [24, 46] on link "Home details" at bounding box center [21, 48] width 24 height 4
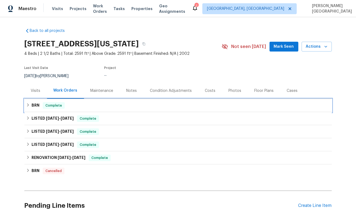
click at [37, 107] on h6 "BRN" at bounding box center [36, 105] width 8 height 7
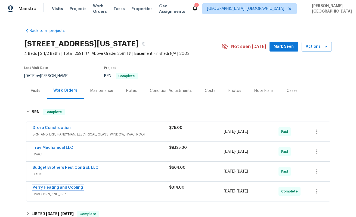
click at [56, 186] on link "Perry Heating and Cooling" at bounding box center [58, 187] width 50 height 4
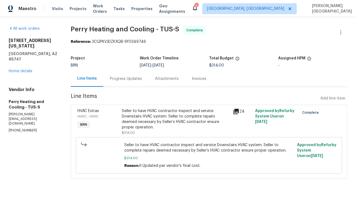
click at [133, 76] on div "Progress Updates" at bounding box center [126, 78] width 32 height 5
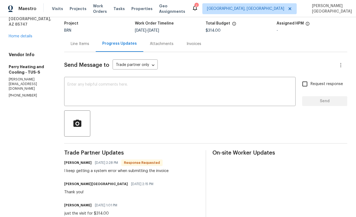
scroll to position [6, 0]
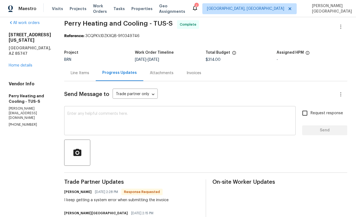
click at [115, 125] on textarea at bounding box center [180, 121] width 225 height 19
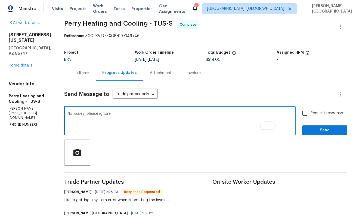
type textarea "No issues, please ignore."
click at [319, 116] on label "Request response" at bounding box center [322, 112] width 44 height 11
click at [311, 116] on input "Request response" at bounding box center [305, 112] width 11 height 11
checkbox input "true"
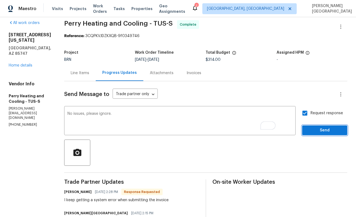
click at [320, 128] on span "Send" at bounding box center [325, 130] width 36 height 7
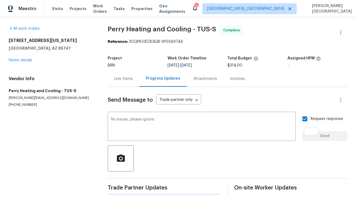
scroll to position [0, 0]
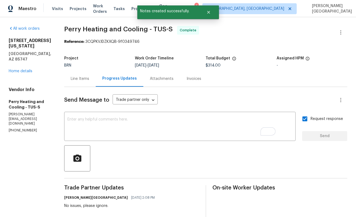
click at [22, 128] on p "[PHONE_NUMBER]" at bounding box center [30, 130] width 42 height 5
copy p "[PHONE_NUMBER]"
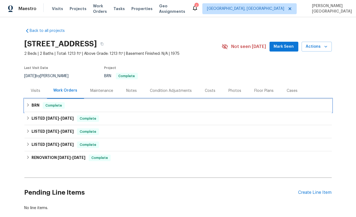
click at [49, 103] on span "Complete" at bounding box center [53, 105] width 21 height 5
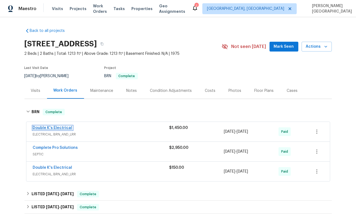
click at [44, 127] on link "Double K's Electrical" at bounding box center [52, 128] width 39 height 4
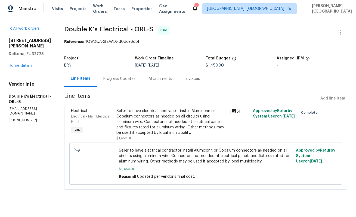
click at [22, 118] on p "[PHONE_NUMBER]" at bounding box center [30, 120] width 42 height 5
copy p "[PHONE_NUMBER]"
click at [21, 64] on link "Home details" at bounding box center [21, 66] width 24 height 4
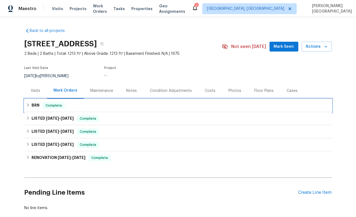
click at [30, 100] on div "BRN Complete" at bounding box center [179, 105] width 308 height 13
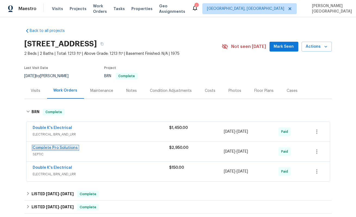
click at [48, 148] on link "Complete Pro Solutions" at bounding box center [55, 148] width 45 height 4
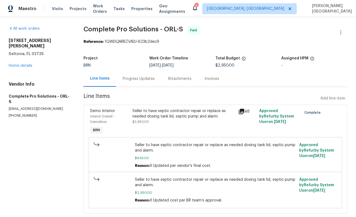
click at [14, 113] on p "[PHONE_NUMBER]" at bounding box center [40, 115] width 62 height 5
copy p "[PHONE_NUMBER]"
click at [21, 64] on link "Home details" at bounding box center [21, 66] width 24 height 4
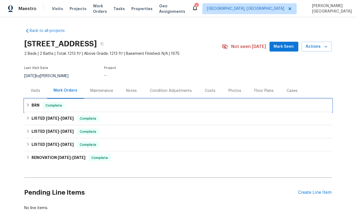
click at [39, 107] on h6 "BRN" at bounding box center [36, 105] width 8 height 7
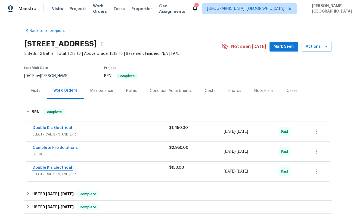
click at [56, 167] on link "Double K's Electrical" at bounding box center [52, 168] width 39 height 4
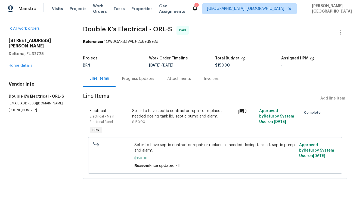
click at [16, 108] on p "[PHONE_NUMBER]" at bounding box center [39, 110] width 61 height 5
copy p "[PHONE_NUMBER]"
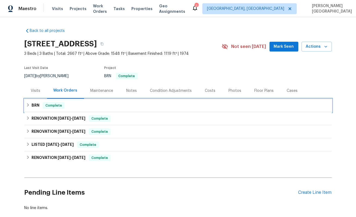
click at [32, 107] on h6 "BRN" at bounding box center [36, 105] width 8 height 7
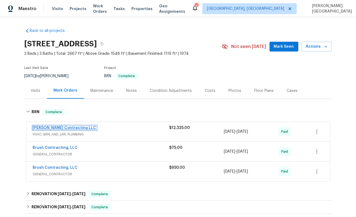
click at [51, 127] on link "Loftin Contracting LLC" at bounding box center [64, 128] width 63 height 4
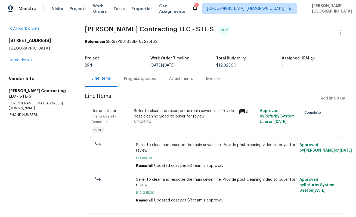
click at [22, 112] on p "(314) 393-9195" at bounding box center [40, 114] width 63 height 5
copy p "(314) 393-9195"
click at [24, 62] on link "Home details" at bounding box center [21, 60] width 24 height 4
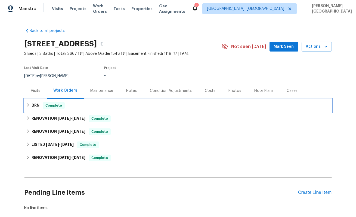
click at [42, 109] on div "BRN Complete" at bounding box center [179, 105] width 308 height 13
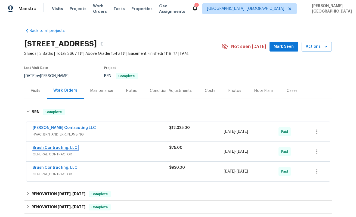
click at [57, 148] on link "Brush Contracting, LLC" at bounding box center [55, 148] width 45 height 4
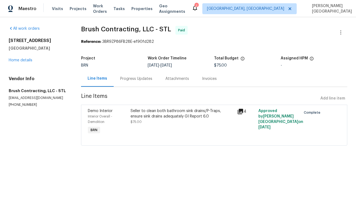
click at [25, 104] on p "(314) 488-7137" at bounding box center [38, 104] width 59 height 5
copy p "(314) 488-7137"
click at [23, 61] on link "Home details" at bounding box center [21, 60] width 24 height 4
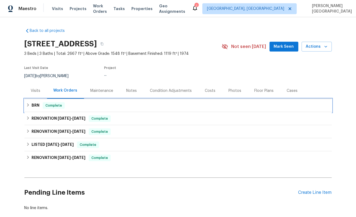
click at [43, 109] on div "BRN Complete" at bounding box center [179, 105] width 308 height 13
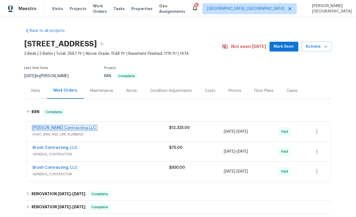
click at [50, 126] on link "Loftin Contracting LLC" at bounding box center [64, 128] width 63 height 4
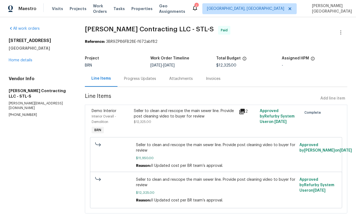
click at [18, 112] on p "(314) 393-9195" at bounding box center [40, 114] width 63 height 5
copy p "(314) 393-9195"
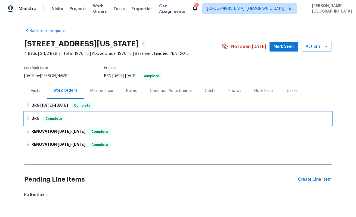
click at [31, 121] on div "BRN Complete" at bounding box center [178, 118] width 304 height 7
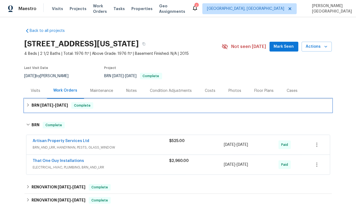
click at [37, 107] on h6 "BRN [DATE] - [DATE]" at bounding box center [50, 105] width 36 height 7
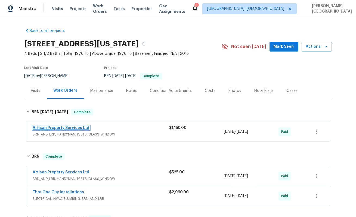
click at [50, 128] on link "Artisan Property Services Ltd" at bounding box center [61, 128] width 57 height 4
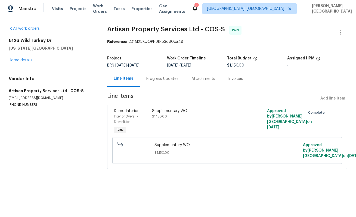
click at [153, 81] on div "Progress Updates" at bounding box center [163, 78] width 32 height 5
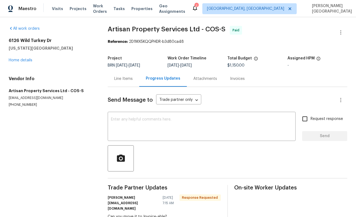
scroll to position [33, 0]
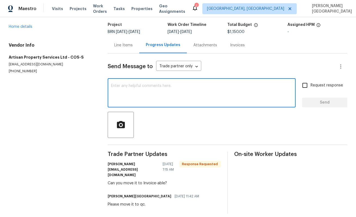
click at [130, 94] on textarea at bounding box center [202, 93] width 182 height 19
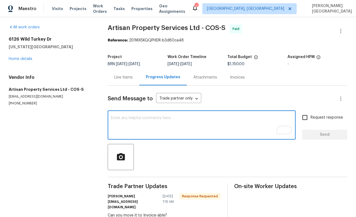
scroll to position [0, 0]
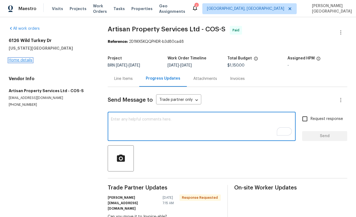
click at [28, 60] on link "Home details" at bounding box center [21, 60] width 24 height 4
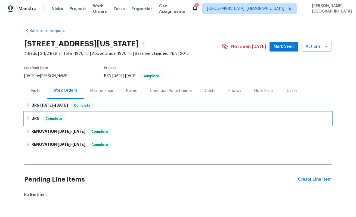
click at [38, 115] on div "BRN Complete" at bounding box center [179, 118] width 308 height 13
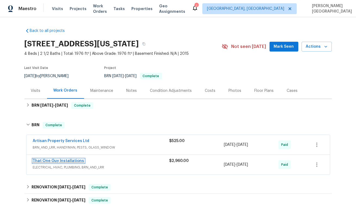
click at [53, 160] on link "That One Guy Installations" at bounding box center [58, 161] width 51 height 4
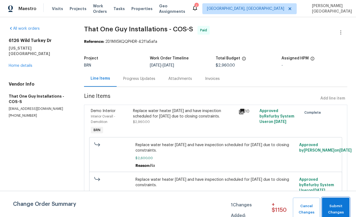
click at [340, 203] on span "Submit Changes" at bounding box center [336, 209] width 22 height 13
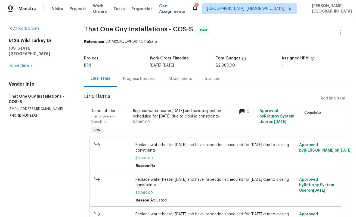
click at [140, 78] on div "Progress Updates" at bounding box center [139, 78] width 32 height 5
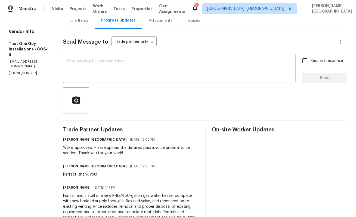
scroll to position [59, 0]
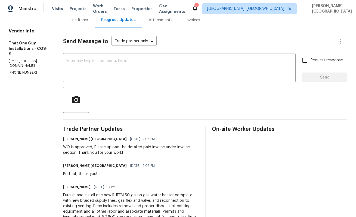
click at [22, 70] on p "(720) 242-7334" at bounding box center [29, 72] width 41 height 5
copy p "(720) 242-7334"
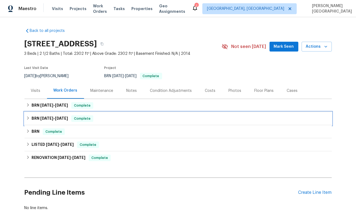
click at [37, 114] on div "BRN [DATE] - [DATE] Complete" at bounding box center [179, 118] width 308 height 13
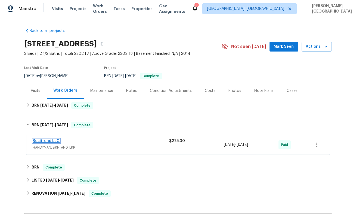
click at [41, 141] on link "Resitrend LLC" at bounding box center [46, 141] width 27 height 4
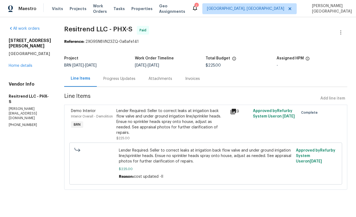
click at [22, 123] on p "[PHONE_NUMBER]" at bounding box center [30, 125] width 42 height 5
copy p "[PHONE_NUMBER]"
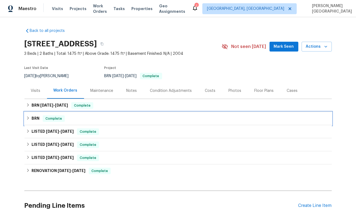
click at [35, 119] on h6 "BRN" at bounding box center [36, 118] width 8 height 7
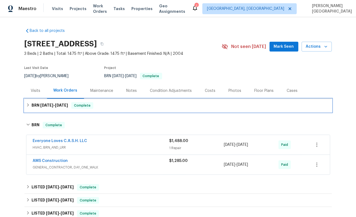
click at [42, 106] on span "[DATE]" at bounding box center [46, 105] width 13 height 4
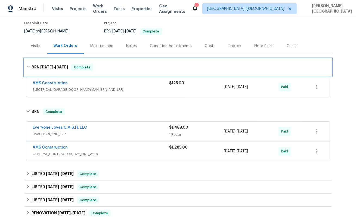
scroll to position [56, 0]
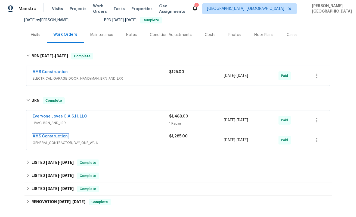
click at [53, 136] on link "AMS Construction" at bounding box center [50, 136] width 35 height 4
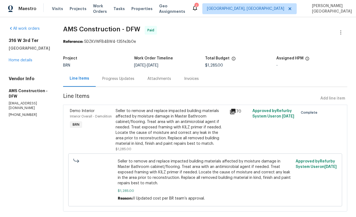
click at [20, 99] on h5 "AMS Construction - DFW" at bounding box center [29, 93] width 41 height 11
click at [20, 110] on p "[EMAIL_ADDRESS][DOMAIN_NAME]" at bounding box center [29, 105] width 41 height 9
click at [20, 112] on div "Vendor Info AMS Construction - DFW [EMAIL_ADDRESS][DOMAIN_NAME] [PHONE_NUMBER]" at bounding box center [29, 96] width 41 height 41
click at [22, 117] on p "[PHONE_NUMBER]" at bounding box center [29, 114] width 41 height 5
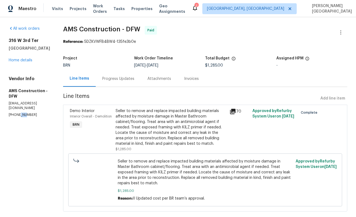
click at [22, 117] on p "[PHONE_NUMBER]" at bounding box center [29, 114] width 41 height 5
copy p "[PHONE_NUMBER]"
click at [23, 62] on link "Home details" at bounding box center [21, 60] width 24 height 4
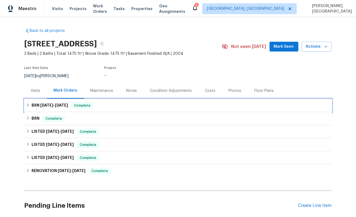
click at [47, 108] on h6 "BRN [DATE] - [DATE]" at bounding box center [50, 105] width 36 height 7
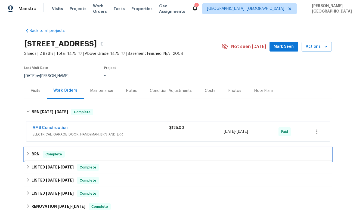
click at [44, 155] on span "Complete" at bounding box center [53, 153] width 21 height 5
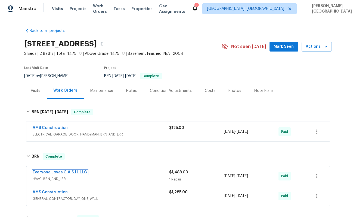
click at [48, 173] on link "Everyone Loves C.A.S.H. LLC" at bounding box center [60, 172] width 54 height 4
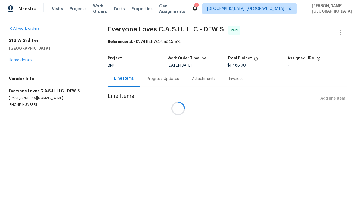
click at [25, 103] on div at bounding box center [178, 108] width 356 height 217
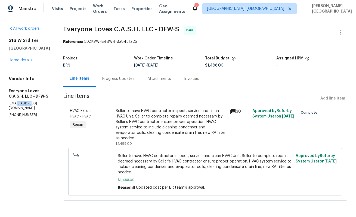
click at [25, 103] on p "[EMAIL_ADDRESS][DOMAIN_NAME]" at bounding box center [29, 105] width 41 height 9
click at [25, 112] on p "[PHONE_NUMBER]" at bounding box center [29, 114] width 41 height 5
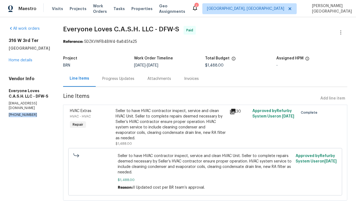
copy p "[PHONE_NUMBER]"
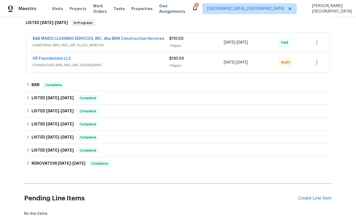
scroll to position [106, 0]
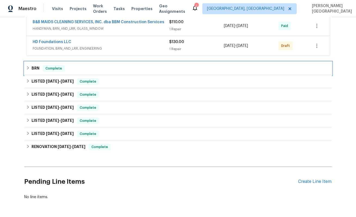
click at [44, 70] on span "Complete" at bounding box center [53, 68] width 21 height 5
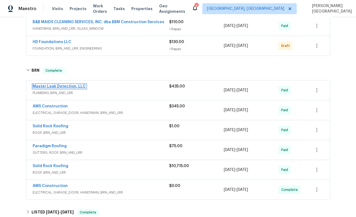
click at [62, 86] on link "Master Leak Detection, LLC" at bounding box center [59, 86] width 53 height 4
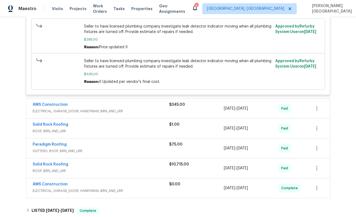
scroll to position [245, 0]
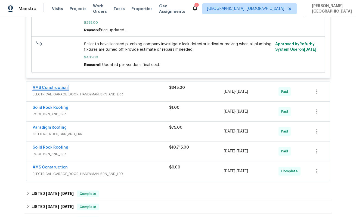
click at [55, 89] on link "AMS Construction" at bounding box center [50, 88] width 35 height 4
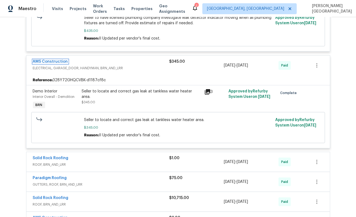
scroll to position [304, 0]
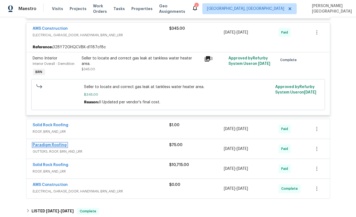
click at [59, 145] on link "Paradigm Roofing" at bounding box center [50, 145] width 34 height 4
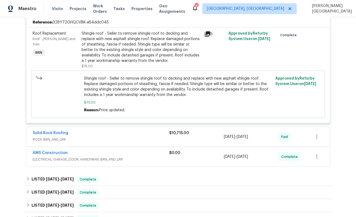
scroll to position [467, 0]
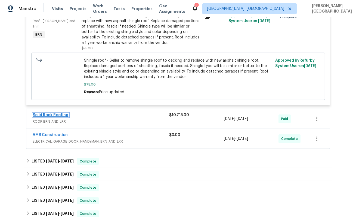
click at [56, 115] on link "Solid Rock Roofing" at bounding box center [51, 115] width 36 height 4
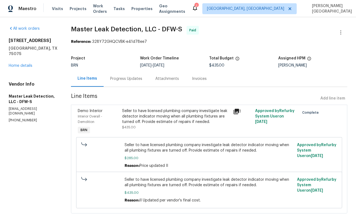
click at [16, 118] on p "[PHONE_NUMBER]" at bounding box center [33, 120] width 49 height 5
copy p "[PHONE_NUMBER]"
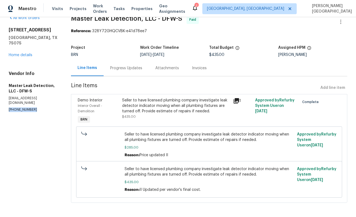
scroll to position [12, 0]
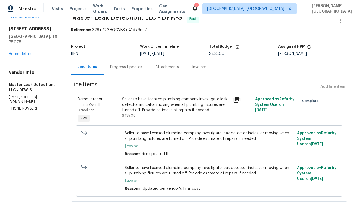
click at [122, 75] on section "Master Leak Detection, LLC - DFW-S Paid Reference: 328Y72GHQCVBK-e41d78ee7 Proj…" at bounding box center [209, 111] width 277 height 194
click at [124, 69] on div "Progress Updates" at bounding box center [126, 66] width 32 height 5
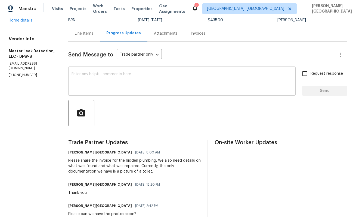
scroll to position [45, 0]
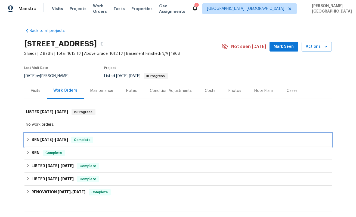
click at [35, 145] on div "BRN [DATE] - [DATE] Complete" at bounding box center [179, 139] width 308 height 13
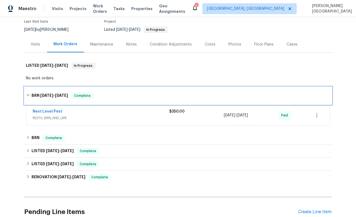
scroll to position [72, 0]
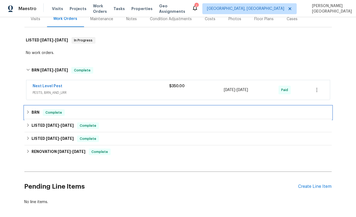
click at [36, 113] on h6 "BRN" at bounding box center [36, 112] width 8 height 7
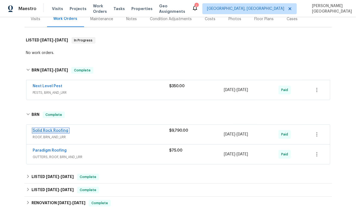
click at [50, 130] on link "Solid Rock Roofing" at bounding box center [51, 131] width 36 height 4
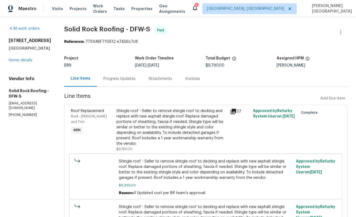
click at [16, 112] on p "(817) 739-3624" at bounding box center [30, 114] width 42 height 5
copy p "(817) 739-3624"
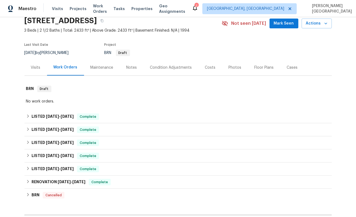
scroll to position [91, 0]
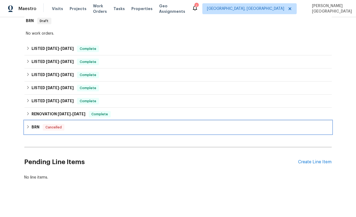
click at [31, 127] on div "BRN Cancelled" at bounding box center [178, 127] width 304 height 7
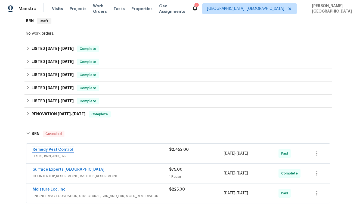
click at [46, 150] on link "Remedy Pest Control" at bounding box center [53, 150] width 40 height 4
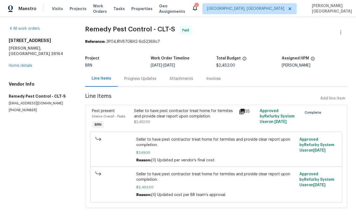
click at [18, 108] on p "[PHONE_NUMBER]" at bounding box center [40, 110] width 63 height 5
copy p "[PHONE_NUMBER]"
click at [133, 78] on div "Progress Updates" at bounding box center [140, 78] width 32 height 5
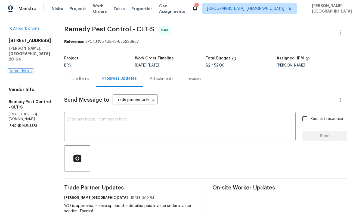
click at [21, 69] on link "Home details" at bounding box center [21, 71] width 24 height 4
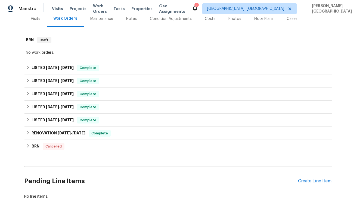
scroll to position [91, 0]
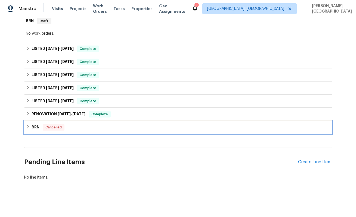
click at [29, 121] on div "BRN Cancelled" at bounding box center [179, 127] width 308 height 13
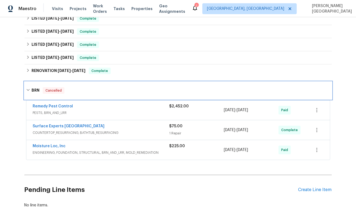
scroll to position [143, 0]
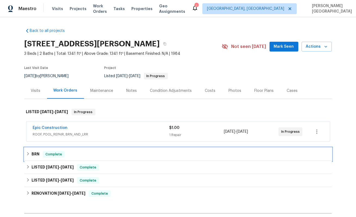
click at [40, 157] on div "BRN Complete" at bounding box center [178, 154] width 304 height 7
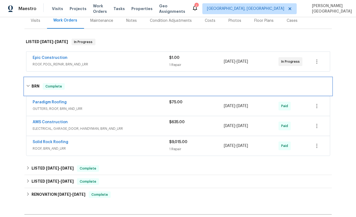
scroll to position [75, 0]
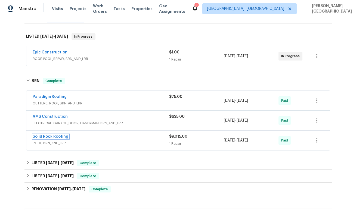
click at [56, 137] on link "Solid Rock Roofing" at bounding box center [51, 137] width 36 height 4
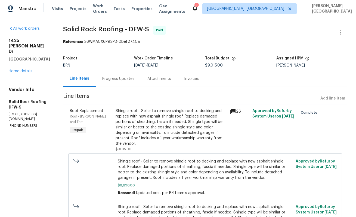
click at [19, 112] on p "[EMAIL_ADDRESS][DOMAIN_NAME]" at bounding box center [29, 116] width 41 height 9
click at [19, 123] on p "[PHONE_NUMBER]" at bounding box center [29, 125] width 41 height 5
copy p "[PHONE_NUMBER]"
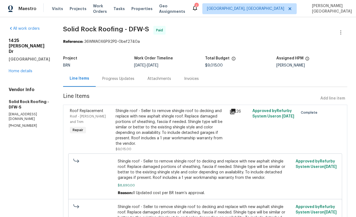
click at [26, 57] on div "[STREET_ADDRESS][PERSON_NAME] Home details" at bounding box center [29, 56] width 41 height 36
click at [26, 69] on link "Home details" at bounding box center [21, 71] width 24 height 4
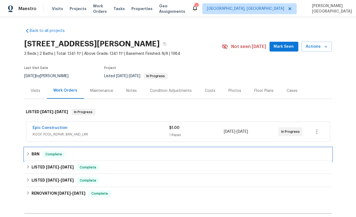
click at [37, 153] on h6 "BRN" at bounding box center [36, 154] width 8 height 7
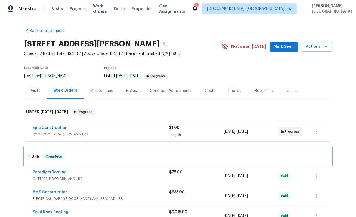
scroll to position [69, 0]
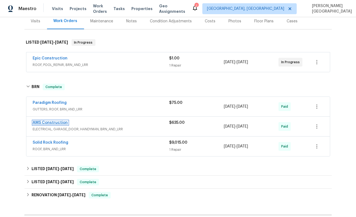
click at [59, 121] on link "AMS Construction" at bounding box center [50, 123] width 35 height 4
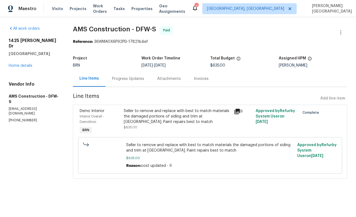
click at [16, 118] on p "[PHONE_NUMBER]" at bounding box center [34, 120] width 51 height 5
copy p "[PHONE_NUMBER]"
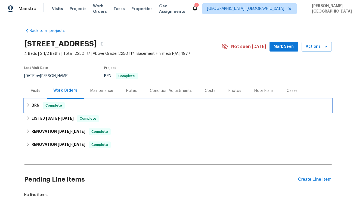
click at [38, 103] on h6 "BRN" at bounding box center [36, 105] width 8 height 7
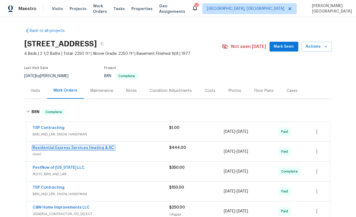
click at [66, 148] on link "Residential Express Services Heating & AC" at bounding box center [73, 148] width 81 height 4
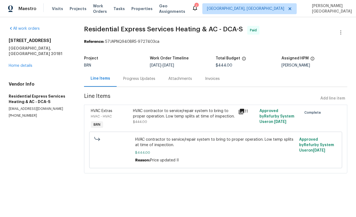
click at [22, 113] on p "(703) 232-1736" at bounding box center [40, 115] width 62 height 5
copy p "(703) 232-1736"
click at [24, 56] on div "11094 Round Hill Dr Nokesville, VA 20181 Home details" at bounding box center [40, 53] width 62 height 31
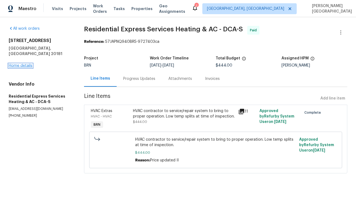
click at [25, 64] on link "Home details" at bounding box center [21, 66] width 24 height 4
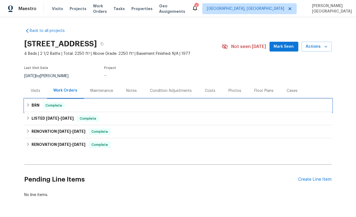
click at [34, 104] on h6 "BRN" at bounding box center [36, 105] width 8 height 7
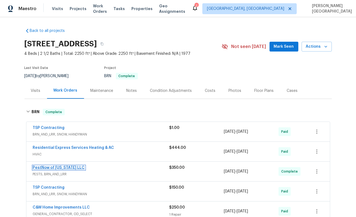
click at [50, 166] on link "PestNow of Virginia LLC" at bounding box center [59, 168] width 52 height 4
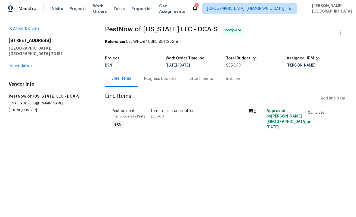
click at [22, 108] on p "(877) 284-2466" at bounding box center [50, 110] width 83 height 5
copy p "(877) 284-2466"
click at [22, 64] on link "Home details" at bounding box center [21, 66] width 24 height 4
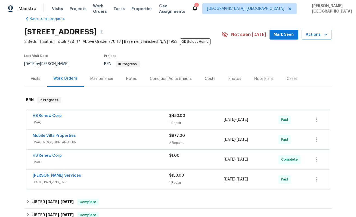
scroll to position [14, 0]
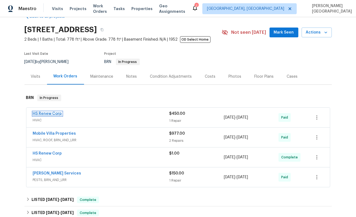
click at [49, 114] on link "HS Renew Corp" at bounding box center [47, 114] width 29 height 4
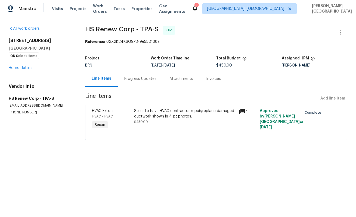
click at [21, 112] on p "(656) 214-1227" at bounding box center [40, 112] width 63 height 5
copy p "(656) 214-1227"
click at [26, 68] on link "Home details" at bounding box center [21, 68] width 24 height 4
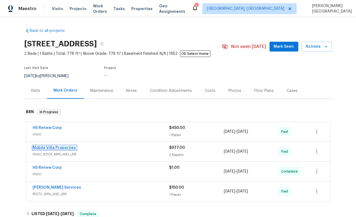
click at [49, 146] on link "Mobile Villa Properties" at bounding box center [54, 148] width 43 height 4
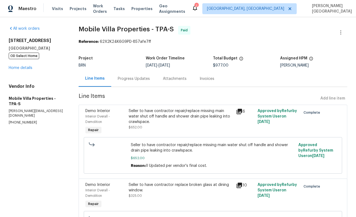
click at [21, 120] on p "(813) 918-3054" at bounding box center [37, 122] width 57 height 5
copy p "(813) 918-3054"
click at [26, 67] on link "Home details" at bounding box center [21, 68] width 24 height 4
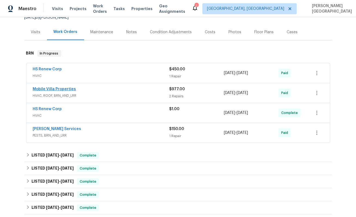
scroll to position [70, 0]
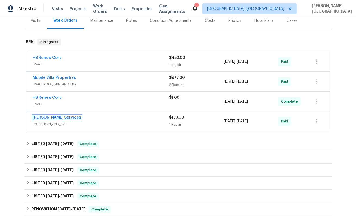
click at [50, 119] on link "Massey Services" at bounding box center [57, 117] width 48 height 4
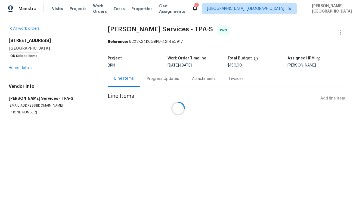
click at [26, 111] on div at bounding box center [178, 108] width 356 height 217
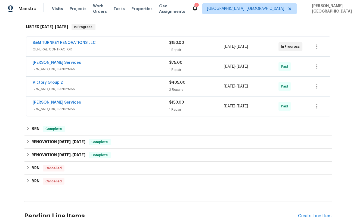
scroll to position [96, 0]
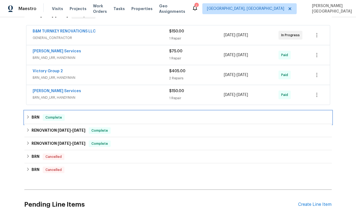
click at [38, 115] on h6 "BRN" at bounding box center [36, 117] width 8 height 7
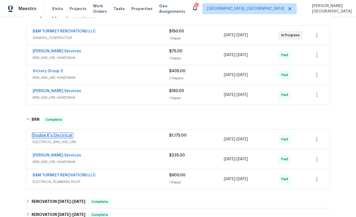
click at [47, 135] on link "Double K's Electrical" at bounding box center [52, 135] width 39 height 4
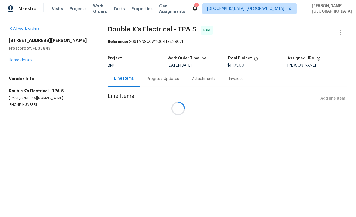
click at [20, 105] on div at bounding box center [178, 108] width 356 height 217
click at [20, 105] on p "[PHONE_NUMBER]" at bounding box center [52, 104] width 86 height 5
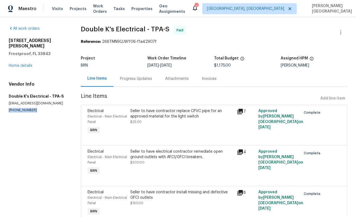
copy p "[PHONE_NUMBER]"
click at [23, 64] on link "Home details" at bounding box center [21, 66] width 24 height 4
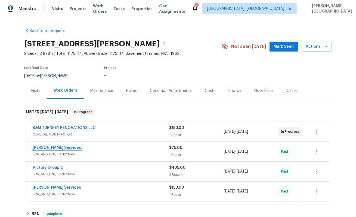
click at [49, 148] on link "[PERSON_NAME] Services" at bounding box center [57, 148] width 48 height 4
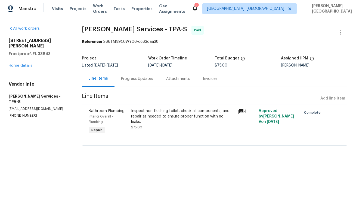
click at [28, 113] on p "[PHONE_NUMBER]" at bounding box center [39, 115] width 60 height 5
copy p "[PHONE_NUMBER]"
click at [28, 113] on p "[PHONE_NUMBER]" at bounding box center [39, 115] width 60 height 5
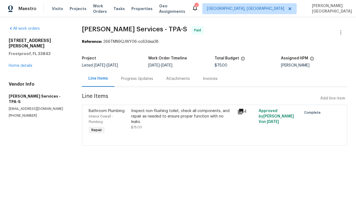
click at [25, 57] on div "[STREET_ADDRESS][PERSON_NAME] Home details" at bounding box center [39, 53] width 60 height 31
click at [25, 64] on link "Home details" at bounding box center [21, 66] width 24 height 4
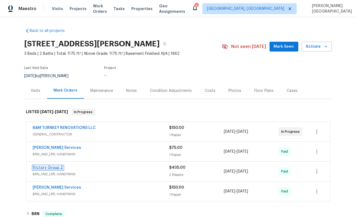
click at [54, 166] on link "Victory Group 2" at bounding box center [48, 168] width 30 height 4
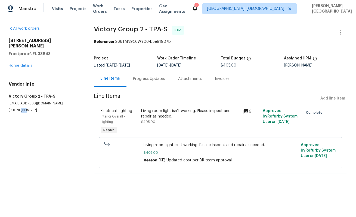
click at [21, 108] on p "[PHONE_NUMBER]" at bounding box center [45, 110] width 72 height 5
copy p "[PHONE_NUMBER]"
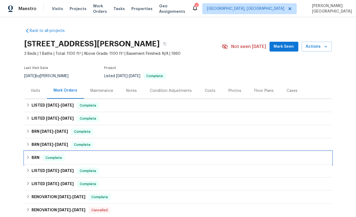
click at [32, 159] on h6 "BRN" at bounding box center [36, 157] width 8 height 7
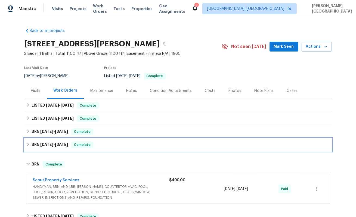
click at [40, 148] on h6 "BRN [DATE] - [DATE]" at bounding box center [50, 144] width 36 height 7
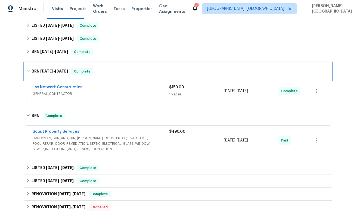
scroll to position [107, 0]
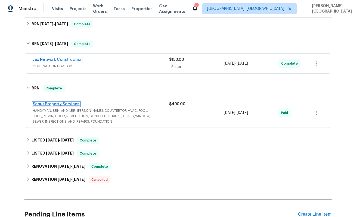
click at [53, 104] on link "Scout Property Services" at bounding box center [56, 104] width 47 height 4
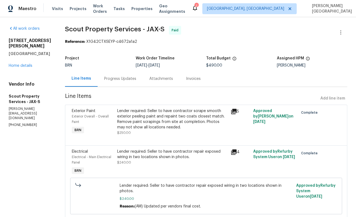
click at [15, 106] on div "Vendor Info Scout Property Services - JAX-S [PERSON_NAME][EMAIL_ADDRESS][DOMAIN…" at bounding box center [30, 104] width 43 height 46
click at [15, 123] on p "[PHONE_NUMBER]" at bounding box center [30, 125] width 43 height 5
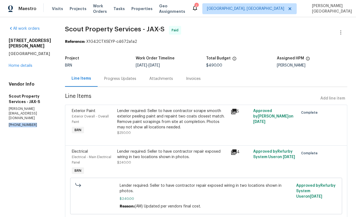
copy p "[PHONE_NUMBER]"
click at [28, 64] on link "Home details" at bounding box center [21, 66] width 24 height 4
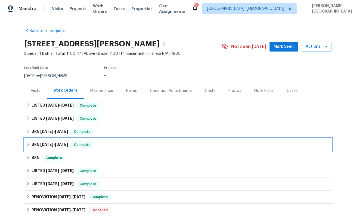
click at [38, 142] on h6 "BRN [DATE] - [DATE]" at bounding box center [50, 144] width 36 height 7
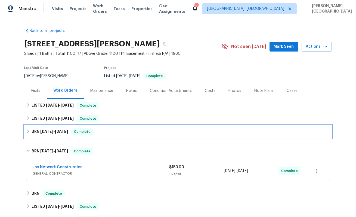
click at [45, 131] on span "[DATE]" at bounding box center [46, 131] width 13 height 4
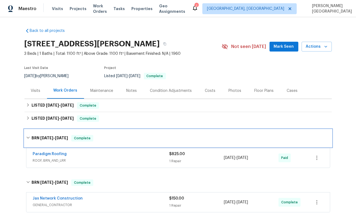
scroll to position [67, 0]
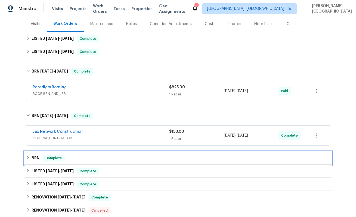
click at [34, 160] on h6 "BRN" at bounding box center [36, 158] width 8 height 7
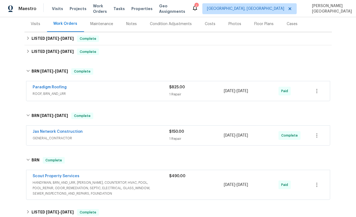
click at [53, 128] on div "Jax Network Construction GENERAL_CONTRACTOR $150.00 1 Repair [DATE] - [DATE] Co…" at bounding box center [178, 136] width 304 height 20
click at [53, 130] on link "Jax Network Construction" at bounding box center [58, 132] width 50 height 4
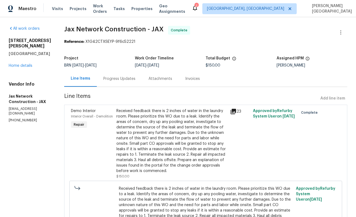
click at [21, 106] on p "[EMAIL_ADDRESS][DOMAIN_NAME]" at bounding box center [30, 110] width 42 height 9
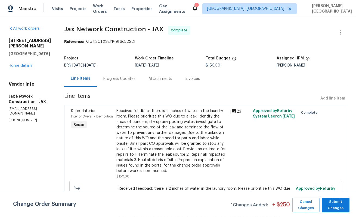
click at [22, 118] on p "[PHONE_NUMBER]" at bounding box center [30, 120] width 42 height 5
copy p "[PHONE_NUMBER]"
click at [340, 208] on span "Submit Changes" at bounding box center [336, 205] width 22 height 13
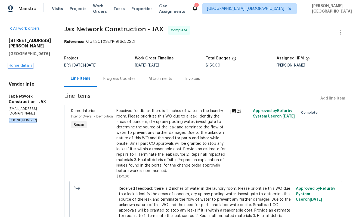
click at [22, 64] on link "Home details" at bounding box center [21, 66] width 24 height 4
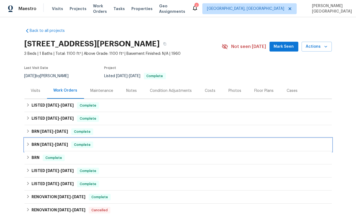
click at [55, 140] on div "BRN [DATE] - [DATE] Complete" at bounding box center [179, 144] width 308 height 13
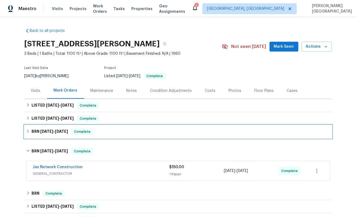
click at [59, 133] on h6 "BRN [DATE] - [DATE]" at bounding box center [50, 131] width 36 height 7
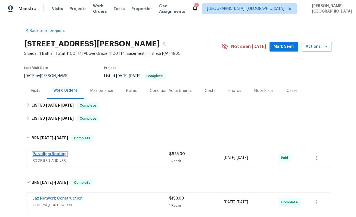
click at [56, 154] on link "Paradigm Roofing" at bounding box center [50, 154] width 34 height 4
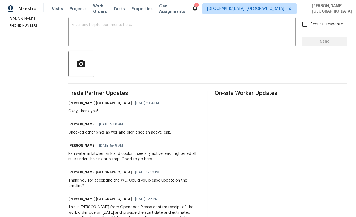
scroll to position [119, 0]
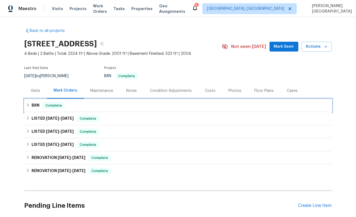
click at [47, 108] on div "BRN Complete" at bounding box center [179, 105] width 308 height 13
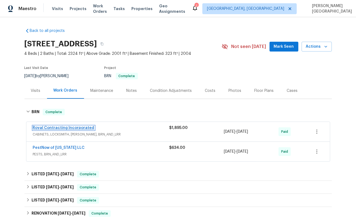
click at [54, 126] on link "Royal Contracting Incorporated" at bounding box center [64, 128] width 62 height 4
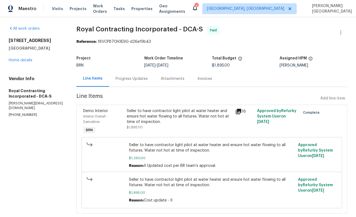
click at [140, 79] on div "Progress Updates" at bounding box center [132, 78] width 32 height 5
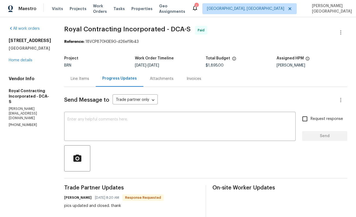
scroll to position [3, 0]
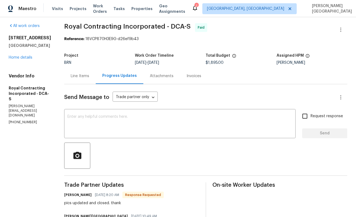
click at [21, 120] on p "[PHONE_NUMBER]" at bounding box center [30, 122] width 42 height 5
copy p "[PHONE_NUMBER]"
click at [105, 127] on textarea at bounding box center [180, 124] width 225 height 19
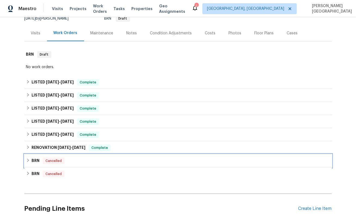
click at [33, 162] on h6 "BRN" at bounding box center [36, 160] width 8 height 7
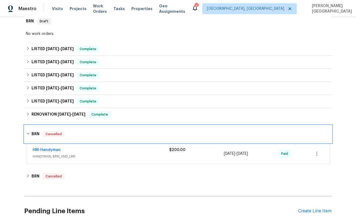
scroll to position [139, 0]
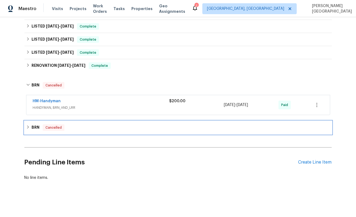
click at [29, 129] on div "BRN Cancelled" at bounding box center [178, 127] width 304 height 7
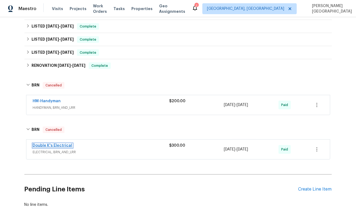
click at [42, 144] on link "Double K's Electrical" at bounding box center [52, 146] width 39 height 4
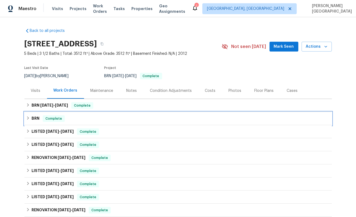
click at [42, 117] on div "BRN Complete" at bounding box center [178, 118] width 304 height 7
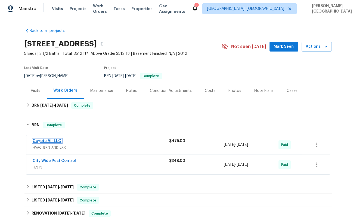
click at [50, 140] on link "Coyote Air LLC" at bounding box center [47, 141] width 29 height 4
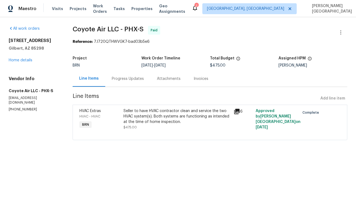
click at [23, 107] on p "(480) 524-7388" at bounding box center [34, 109] width 51 height 5
copy p "(480) 524-7388"
click at [19, 62] on div "2199 E Gillcrest Rd Gilbert, AZ 85298 Home details" at bounding box center [34, 50] width 51 height 25
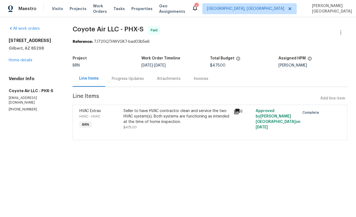
click at [19, 62] on div "2199 E Gillcrest Rd Gilbert, AZ 85298 Home details" at bounding box center [34, 50] width 51 height 25
click at [22, 59] on link "Home details" at bounding box center [21, 60] width 24 height 4
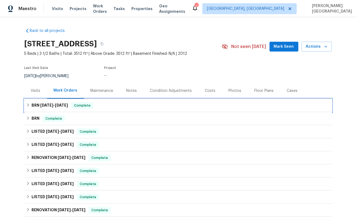
click at [36, 106] on h6 "BRN 9/2/25 - 9/9/25" at bounding box center [50, 105] width 36 height 7
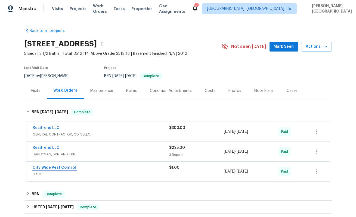
click at [56, 167] on link "City Wide Pest Control" at bounding box center [54, 168] width 43 height 4
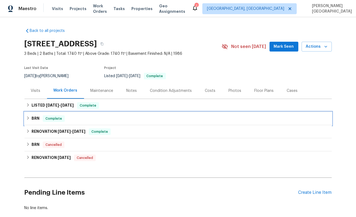
click at [30, 117] on div "BRN Complete" at bounding box center [178, 118] width 304 height 7
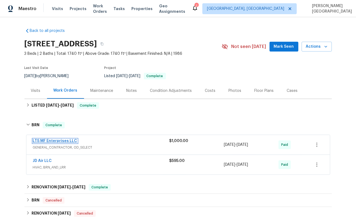
click at [42, 141] on link "LTS MF Enterprises LLC" at bounding box center [55, 141] width 44 height 4
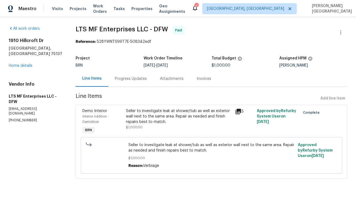
click at [16, 112] on section "All work orders [STREET_ADDRESS][PERSON_NAME] Home details Vendor Info LTS MF E…" at bounding box center [36, 105] width 54 height 159
click at [16, 118] on p "[PHONE_NUMBER]" at bounding box center [36, 120] width 54 height 5
click at [16, 118] on p "(817) 988-4131" at bounding box center [36, 120] width 54 height 5
copy p "(817) 988-4131"
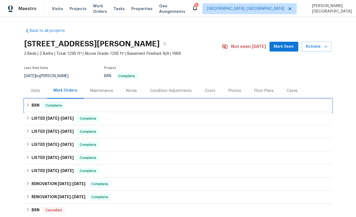
click at [44, 108] on div "Complete" at bounding box center [54, 105] width 22 height 7
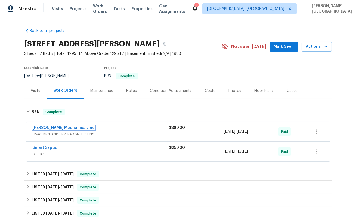
click at [45, 127] on link "[PERSON_NAME] Mechanical, Inc" at bounding box center [64, 128] width 62 height 4
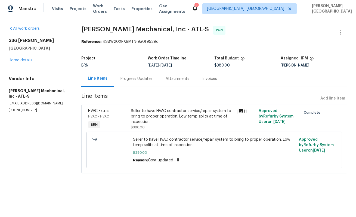
click at [21, 108] on p "(770) 696-5947" at bounding box center [39, 110] width 60 height 5
copy p "(770) 696-5947"
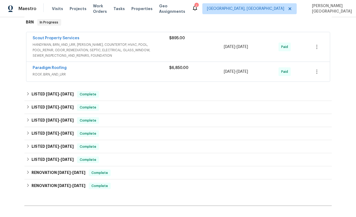
scroll to position [33, 0]
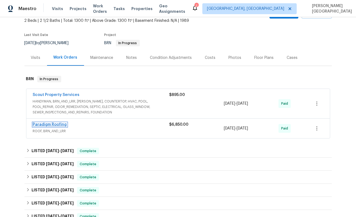
click at [49, 123] on link "Paradigm Roofing" at bounding box center [50, 125] width 34 height 4
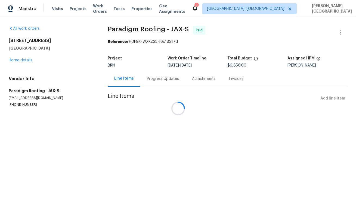
click at [16, 100] on div at bounding box center [178, 108] width 356 height 217
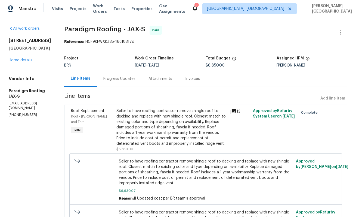
click at [14, 108] on p "[EMAIL_ADDRESS][DOMAIN_NAME]" at bounding box center [30, 105] width 42 height 9
click at [16, 113] on div "Vendor Info Paradigm Roofing - JAX-S [EMAIL_ADDRESS][DOMAIN_NAME] [PHONE_NUMBER]" at bounding box center [30, 96] width 42 height 41
click at [16, 113] on div "Vendor Info Paradigm Roofing - JAX-S service@paradigmroofs.com (904) 257-1827" at bounding box center [30, 96] width 42 height 41
copy p "(904) 257-1827"
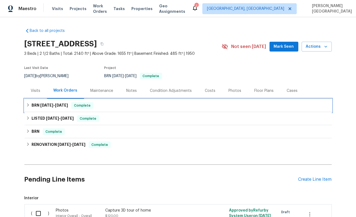
click at [33, 105] on h6 "BRN [DATE] - [DATE]" at bounding box center [50, 105] width 36 height 7
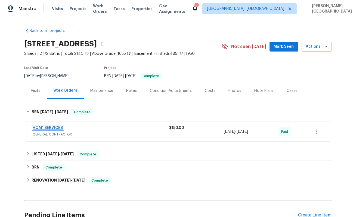
click at [51, 128] on link "HOM1 SERVICES" at bounding box center [48, 128] width 30 height 4
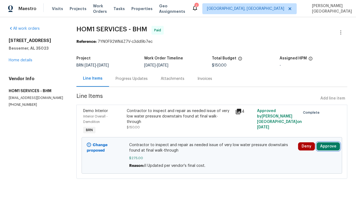
click at [330, 146] on button "Approve" at bounding box center [328, 146] width 23 height 8
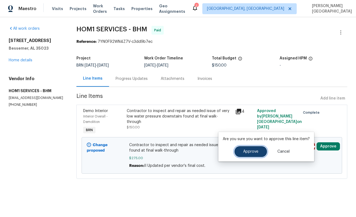
click at [259, 151] on button "Approve" at bounding box center [251, 151] width 33 height 11
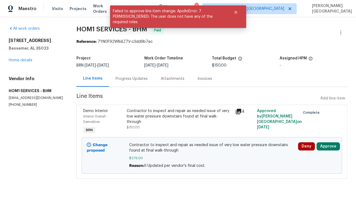
click at [21, 104] on p "(859) 913-3215" at bounding box center [36, 104] width 55 height 5
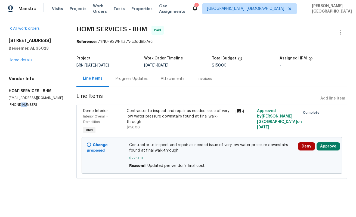
click at [21, 104] on p "(859) 913-3215" at bounding box center [36, 104] width 55 height 5
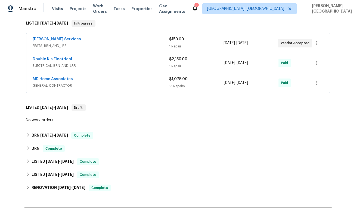
scroll to position [102, 0]
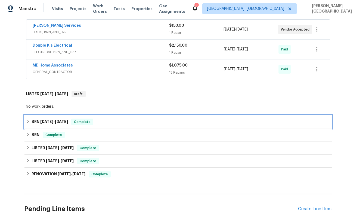
click at [36, 120] on h6 "BRN [DATE] - [DATE]" at bounding box center [50, 121] width 36 height 7
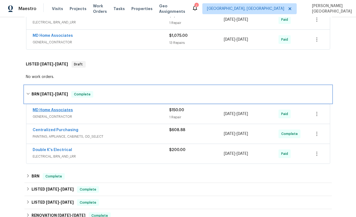
scroll to position [134, 0]
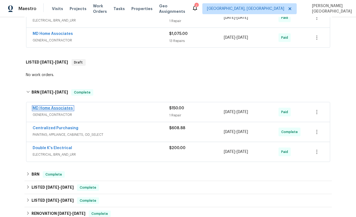
click at [46, 107] on link "MD Home Associates" at bounding box center [53, 108] width 40 height 4
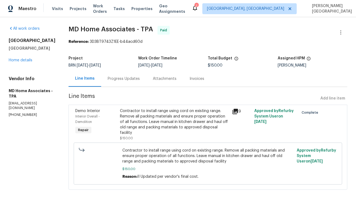
click at [20, 106] on div "Vendor Info MD Home Associates - TPA [EMAIL_ADDRESS][DOMAIN_NAME] [PHONE_NUMBER]" at bounding box center [32, 96] width 47 height 41
click at [20, 106] on div "Vendor Info MD Home Associates - TPA mdhomeassociates@gmail.com (305) 951-3602" at bounding box center [32, 96] width 47 height 41
copy p "(305) 951-3602"
click at [137, 81] on div "Progress Updates" at bounding box center [124, 78] width 32 height 5
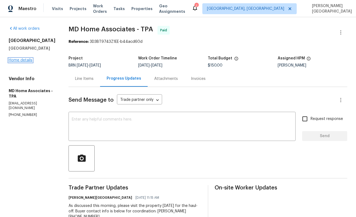
click at [25, 59] on link "Home details" at bounding box center [21, 60] width 24 height 4
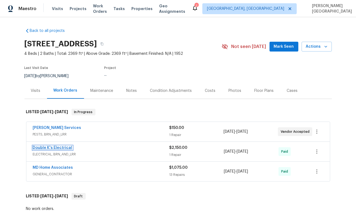
click at [47, 148] on link "Double K's Electrical" at bounding box center [52, 148] width 39 height 4
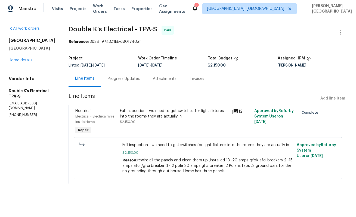
click at [22, 104] on p "ravindrateeakram@gmail.com" at bounding box center [32, 105] width 47 height 9
click at [22, 108] on div "Vendor Info Double K's Electrical - TPA-S ravindrateeakram@gmail.com (407) 724-…" at bounding box center [32, 96] width 47 height 41
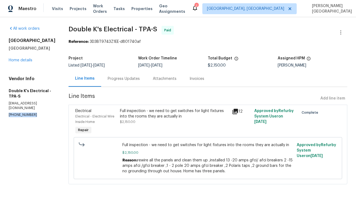
copy p "(407) 724-1783"
click at [23, 61] on link "Home details" at bounding box center [21, 60] width 24 height 4
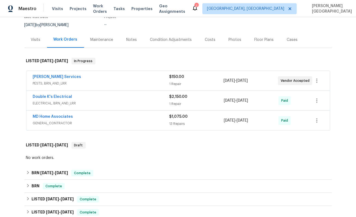
scroll to position [113, 0]
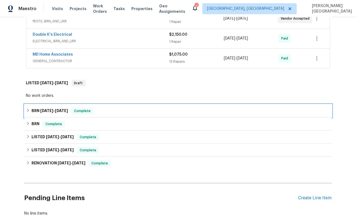
click at [40, 109] on span "7/1/25" at bounding box center [46, 111] width 13 height 4
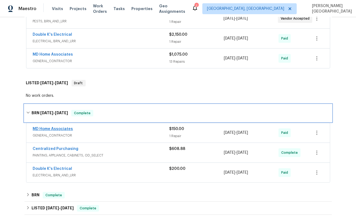
scroll to position [124, 0]
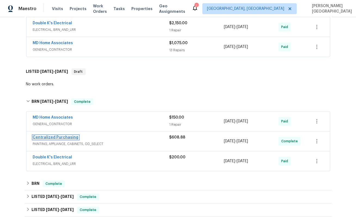
click at [55, 137] on link "Centralized Purchasing" at bounding box center [56, 137] width 46 height 4
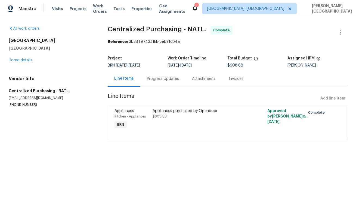
click at [24, 106] on p "(888) 352-7075" at bounding box center [52, 104] width 86 height 5
copy p "(888) 352-7075"
click at [23, 59] on link "Home details" at bounding box center [21, 60] width 24 height 4
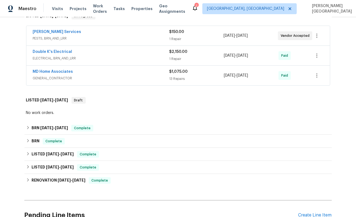
scroll to position [129, 0]
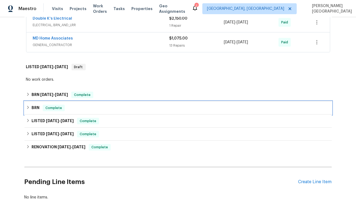
click at [42, 108] on div "BRN Complete" at bounding box center [178, 108] width 304 height 7
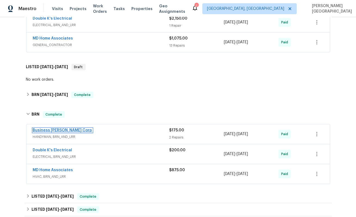
click at [58, 129] on link "Business Morel Corp" at bounding box center [62, 130] width 59 height 4
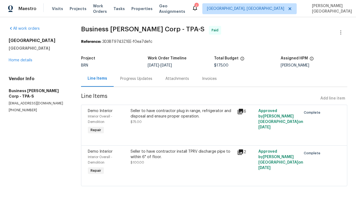
click at [18, 111] on section "All work orders 1115 31st St W Bradenton, FL 34205 Home details Vendor Info Bus…" at bounding box center [38, 109] width 59 height 167
click at [22, 108] on p "(813) 547-1943" at bounding box center [38, 110] width 59 height 5
copy p "(813) 547-1943"
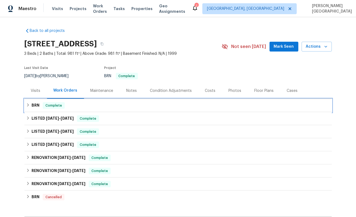
click at [32, 104] on h6 "BRN" at bounding box center [36, 105] width 8 height 7
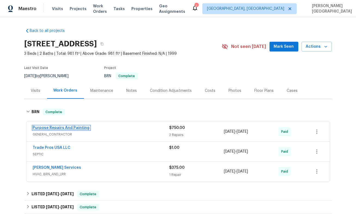
click at [47, 128] on link "Purpose Repairs And Painting" at bounding box center [61, 128] width 57 height 4
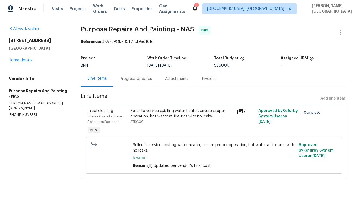
click at [25, 112] on p "[PHONE_NUMBER]" at bounding box center [38, 114] width 59 height 5
copy p "[PHONE_NUMBER]"
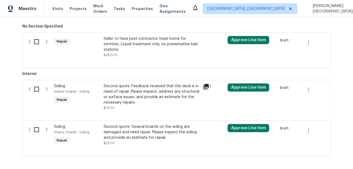
scroll to position [309, 0]
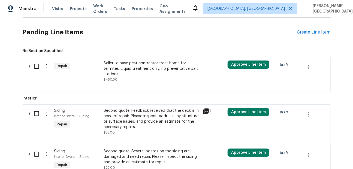
click at [135, 74] on div "Seller to have pest contractor treat home for termites. Liquid treatment only, …" at bounding box center [151, 68] width 96 height 16
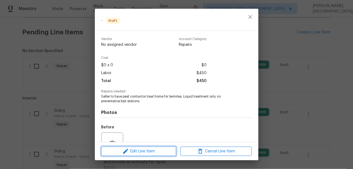
click at [143, 149] on span "Edit Line Item" at bounding box center [138, 151] width 71 height 7
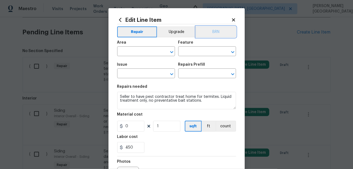
click at [224, 31] on button "BRN" at bounding box center [216, 31] width 40 height 11
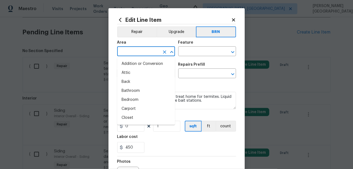
click at [133, 50] on input "text" at bounding box center [138, 52] width 42 height 8
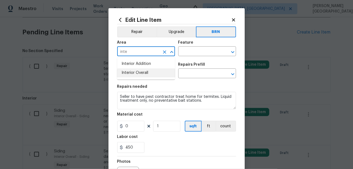
click at [140, 75] on li "Interior Overall" at bounding box center [146, 72] width 58 height 9
type input "Interior Overall"
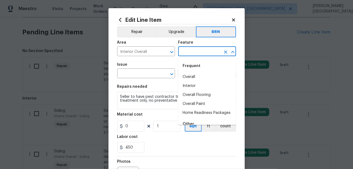
click at [190, 50] on input "text" at bounding box center [199, 52] width 42 height 8
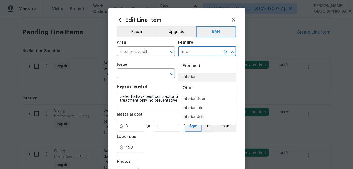
click at [186, 74] on li "Interior" at bounding box center [207, 76] width 58 height 9
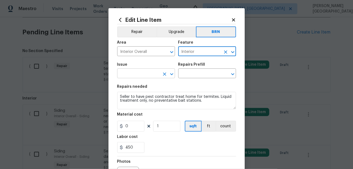
type input "Interior"
click at [134, 73] on input "text" at bounding box center [138, 74] width 42 height 8
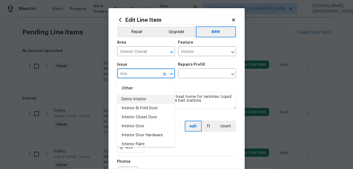
click at [135, 96] on li "Demo Interior" at bounding box center [146, 99] width 58 height 9
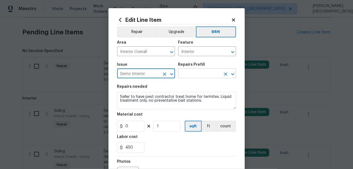
type input "Demo Interior"
click at [186, 75] on input "text" at bounding box center [199, 74] width 42 height 8
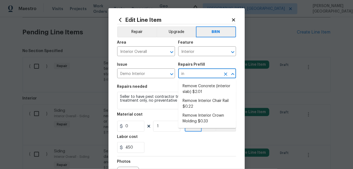
type input "i"
type input "inter"
click at [202, 92] on li "Remove Concrete (interior slab) $2.01" at bounding box center [207, 89] width 58 height 15
type input "Demolition"
type input "Remove Concrete (interior slab) $2.01"
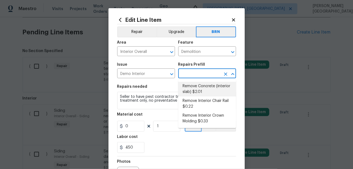
type textarea "Demo/remove and properly dispose of the concrete (1''-4'') as outlined by the P…"
type input "2.01"
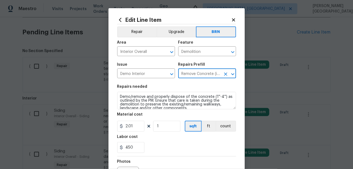
type input "Remove Concrete (interior slab) $2.01"
click at [136, 113] on h5 "Material cost" at bounding box center [130, 114] width 26 height 4
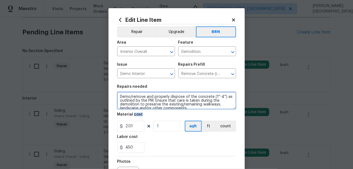
click at [135, 104] on textarea "Demo/remove and properly dispose of the concrete (1''-4'') as outlined by the P…" at bounding box center [176, 100] width 119 height 17
paste textarea "Seller to have pest contractor treat home for termites. Liquid treatment only, …"
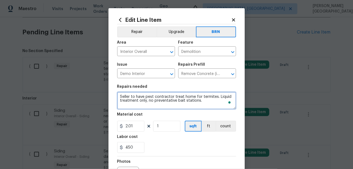
type textarea "Seller to have pest contractor treat home for termites. Liquid treatment only, …"
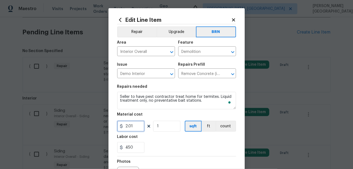
click at [134, 127] on input "2.01" at bounding box center [130, 126] width 27 height 11
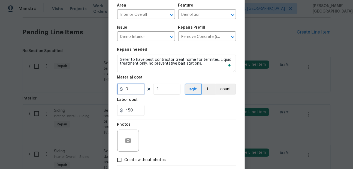
scroll to position [44, 0]
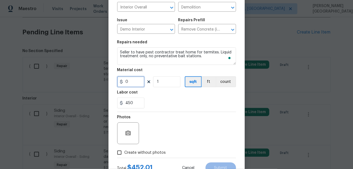
type input "0"
click at [130, 128] on button "button" at bounding box center [127, 133] width 13 height 13
click at [133, 153] on span "Create without photos" at bounding box center [144, 153] width 41 height 6
click at [124, 153] on input "Create without photos" at bounding box center [119, 152] width 10 height 10
checkbox input "true"
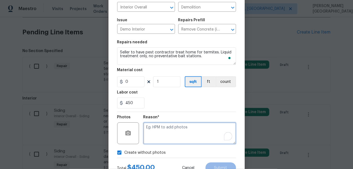
click at [160, 137] on textarea "To enrich screen reader interactions, please activate Accessibility in Grammarl…" at bounding box center [189, 133] width 93 height 22
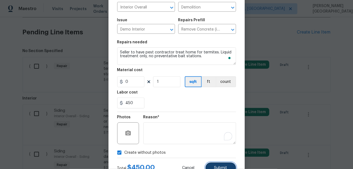
click at [221, 166] on span "Submit" at bounding box center [220, 168] width 13 height 4
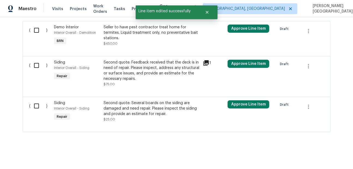
scroll to position [313, 0]
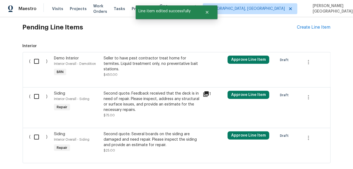
click at [33, 58] on input "checkbox" at bounding box center [39, 61] width 16 height 11
checkbox input "true"
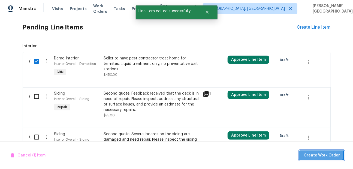
click at [321, 154] on span "Create Work Order" at bounding box center [321, 155] width 36 height 7
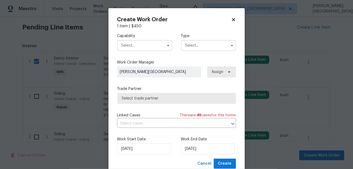
click at [126, 45] on input "text" at bounding box center [144, 45] width 55 height 11
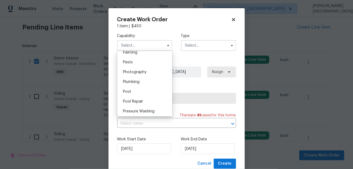
scroll to position [451, 0]
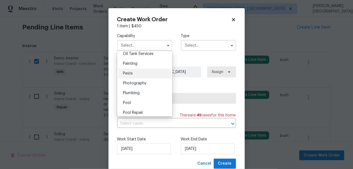
click at [136, 72] on div "Pests" at bounding box center [144, 73] width 52 height 10
type input "Pests"
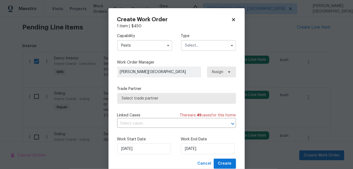
click at [197, 41] on input "text" at bounding box center [208, 45] width 55 height 11
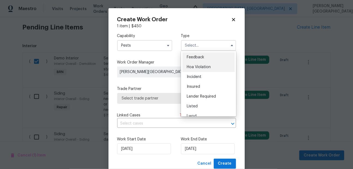
scroll to position [65, 0]
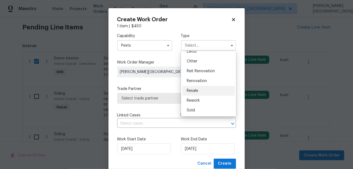
click at [198, 91] on div "Resale" at bounding box center [208, 91] width 52 height 10
type input "Resale"
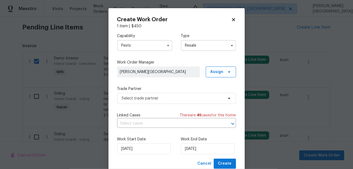
click at [139, 129] on div "Capability Pests Type Resale Work Order Manager Isabel Sangeetha Ireland Assign…" at bounding box center [176, 94] width 119 height 130
click at [138, 126] on input "text" at bounding box center [168, 123] width 103 height 8
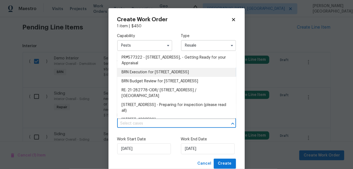
click at [141, 75] on li "BRN Execution for 523 Pinewood Cir, Fort Oglethorpe, GA 30742" at bounding box center [176, 72] width 119 height 9
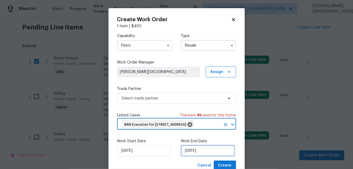
click at [192, 156] on input "10/1/2025" at bounding box center [208, 150] width 54 height 11
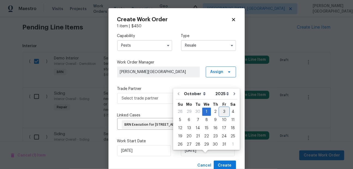
click at [224, 111] on div "3" at bounding box center [223, 112] width 9 height 8
type input "10/3/2025"
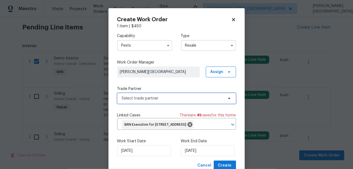
click at [134, 95] on span "Select trade partner" at bounding box center [176, 98] width 119 height 11
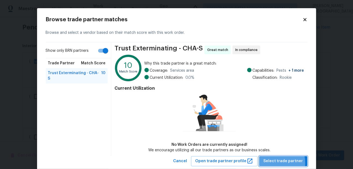
click at [270, 163] on span "Select trade partner" at bounding box center [282, 161] width 39 height 7
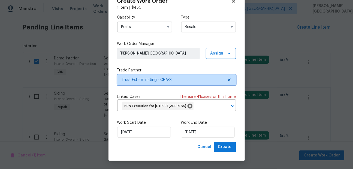
scroll to position [27, 0]
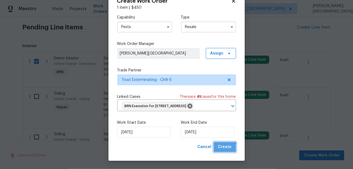
click at [221, 150] on span "Create" at bounding box center [225, 147] width 14 height 7
checkbox input "false"
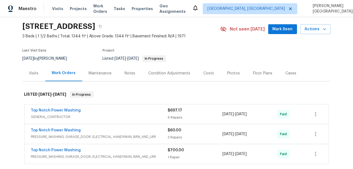
scroll to position [0, 0]
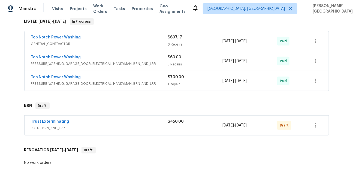
scroll to position [112, 0]
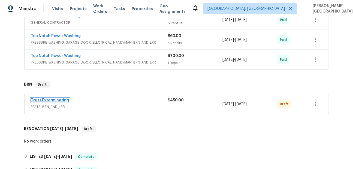
click at [62, 99] on link "Trust Exterminating" at bounding box center [50, 100] width 38 height 4
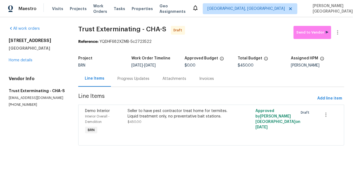
click at [134, 81] on div "Progress Updates" at bounding box center [133, 78] width 32 height 5
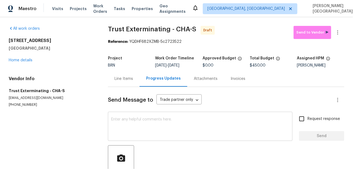
click at [133, 116] on div "x ​" at bounding box center [200, 127] width 184 height 28
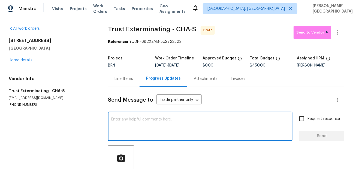
paste textarea "This is [PERSON_NAME] from Opendoor. Please confirm receipt of the work order d…"
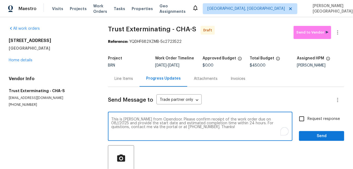
click at [255, 120] on textarea "This is [PERSON_NAME] from Opendoor. Please confirm receipt of the work order d…" at bounding box center [200, 126] width 178 height 19
type textarea "This is Isabel from Opendoor. Please confirm receipt of the work order due on 1…"
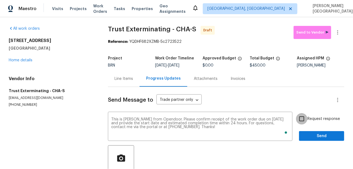
click at [302, 113] on input "Request response" at bounding box center [301, 118] width 11 height 11
checkbox input "true"
click at [312, 135] on span "Send" at bounding box center [321, 136] width 36 height 7
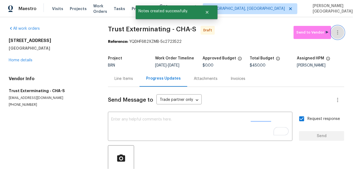
click at [339, 34] on icon "button" at bounding box center [337, 32] width 7 height 7
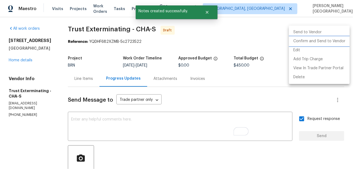
click at [331, 42] on li "Confirm and Send to Vendor" at bounding box center [319, 41] width 61 height 9
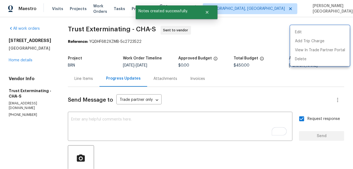
click at [62, 64] on div at bounding box center [176, 84] width 353 height 169
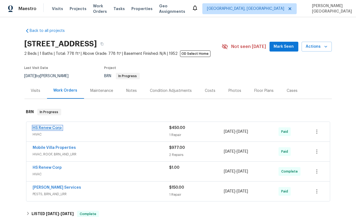
click at [50, 127] on link "HS Renew Corp" at bounding box center [47, 128] width 29 height 4
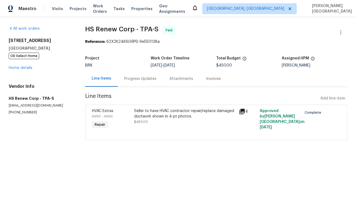
click at [138, 81] on div "Progress Updates" at bounding box center [140, 78] width 32 height 5
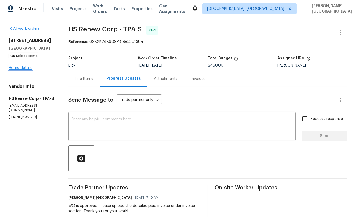
click at [28, 70] on link "Home details" at bounding box center [21, 68] width 24 height 4
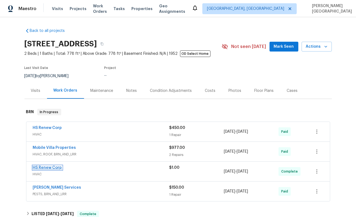
click at [54, 167] on link "HS Renew Corp" at bounding box center [47, 168] width 29 height 4
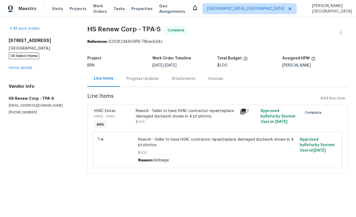
click at [136, 81] on div "Progress Updates" at bounding box center [143, 78] width 32 height 5
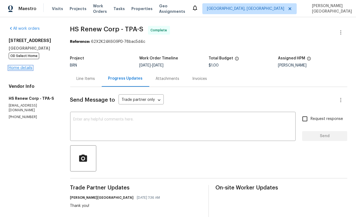
click at [22, 68] on link "Home details" at bounding box center [21, 68] width 24 height 4
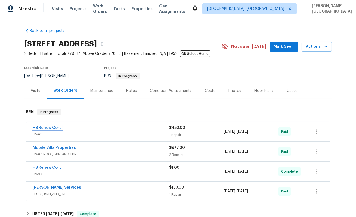
click at [45, 129] on link "HS Renew Corp" at bounding box center [47, 128] width 29 height 4
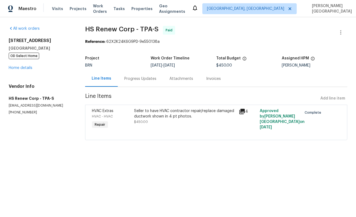
click at [17, 116] on section "All work orders [STREET_ADDRESS] OD Select Home Home details Vendor Info HS Ren…" at bounding box center [40, 86] width 63 height 121
click at [17, 112] on p "[PHONE_NUMBER]" at bounding box center [40, 112] width 63 height 5
copy p "[PHONE_NUMBER]"
